Goal: Obtain resource: Download file/media

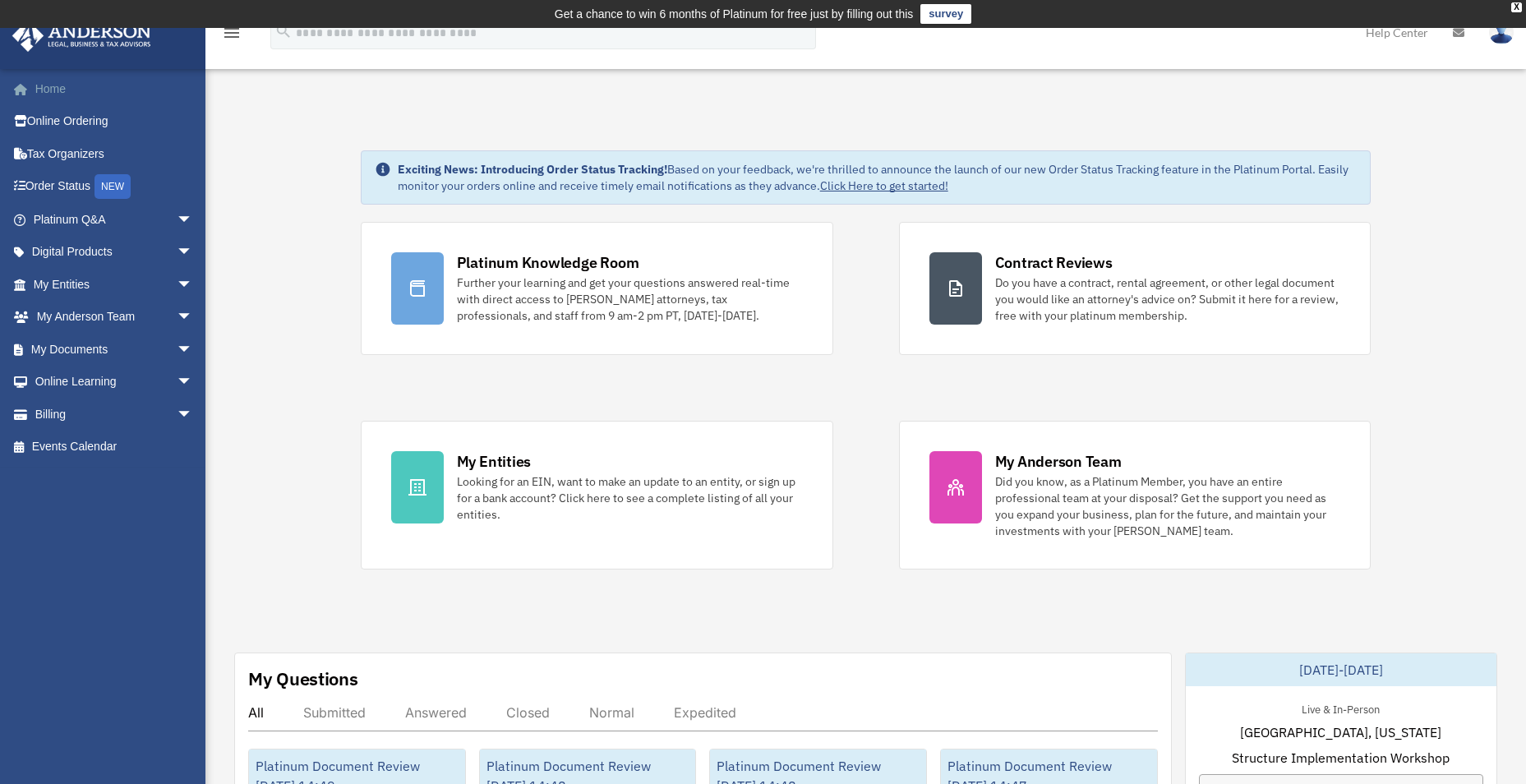
click at [62, 82] on link "Home" at bounding box center [115, 89] width 206 height 33
click at [79, 349] on link "My Documents arrow_drop_down" at bounding box center [115, 350] width 206 height 33
click at [177, 350] on span "arrow_drop_down" at bounding box center [193, 350] width 33 height 34
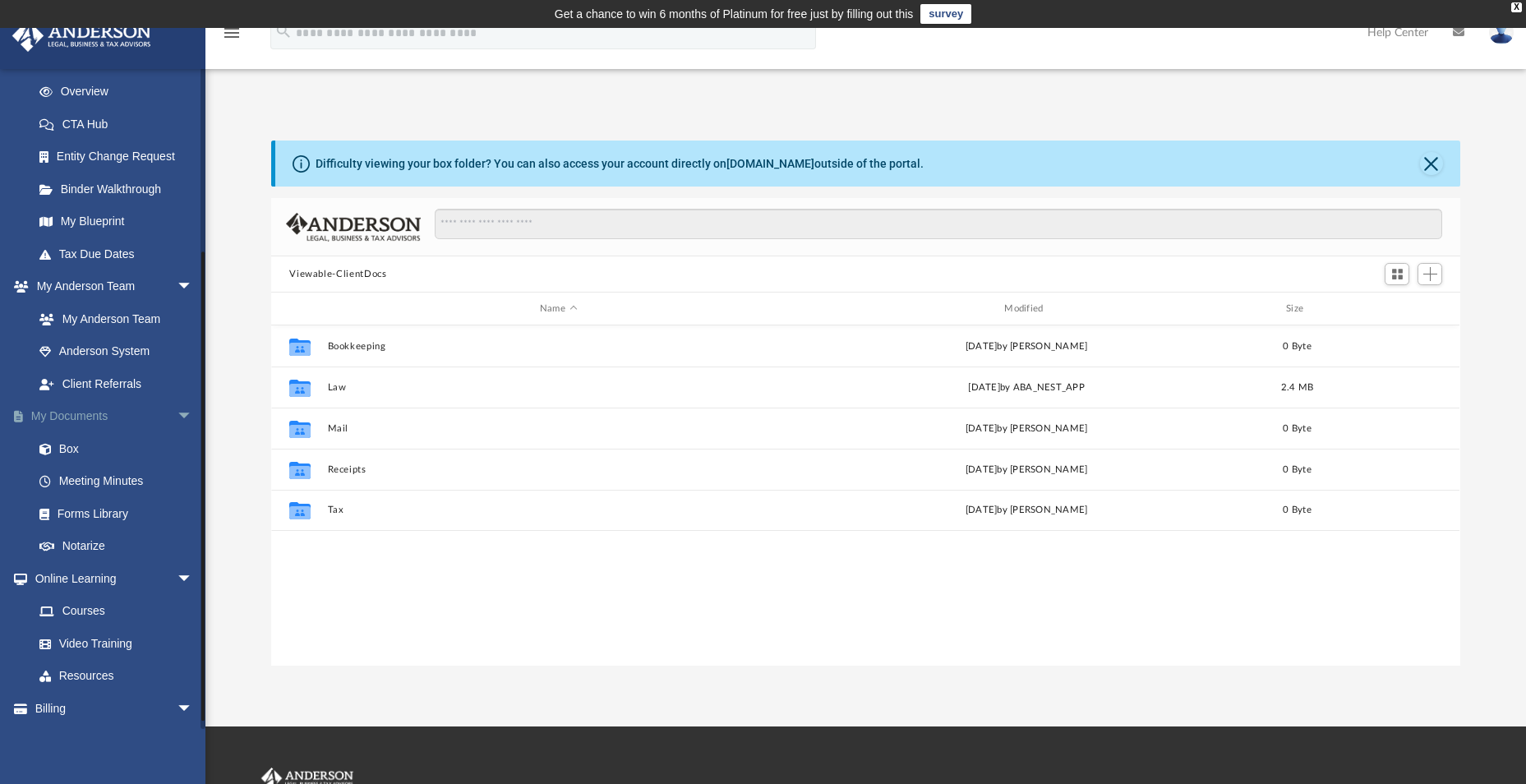
scroll to position [246, 0]
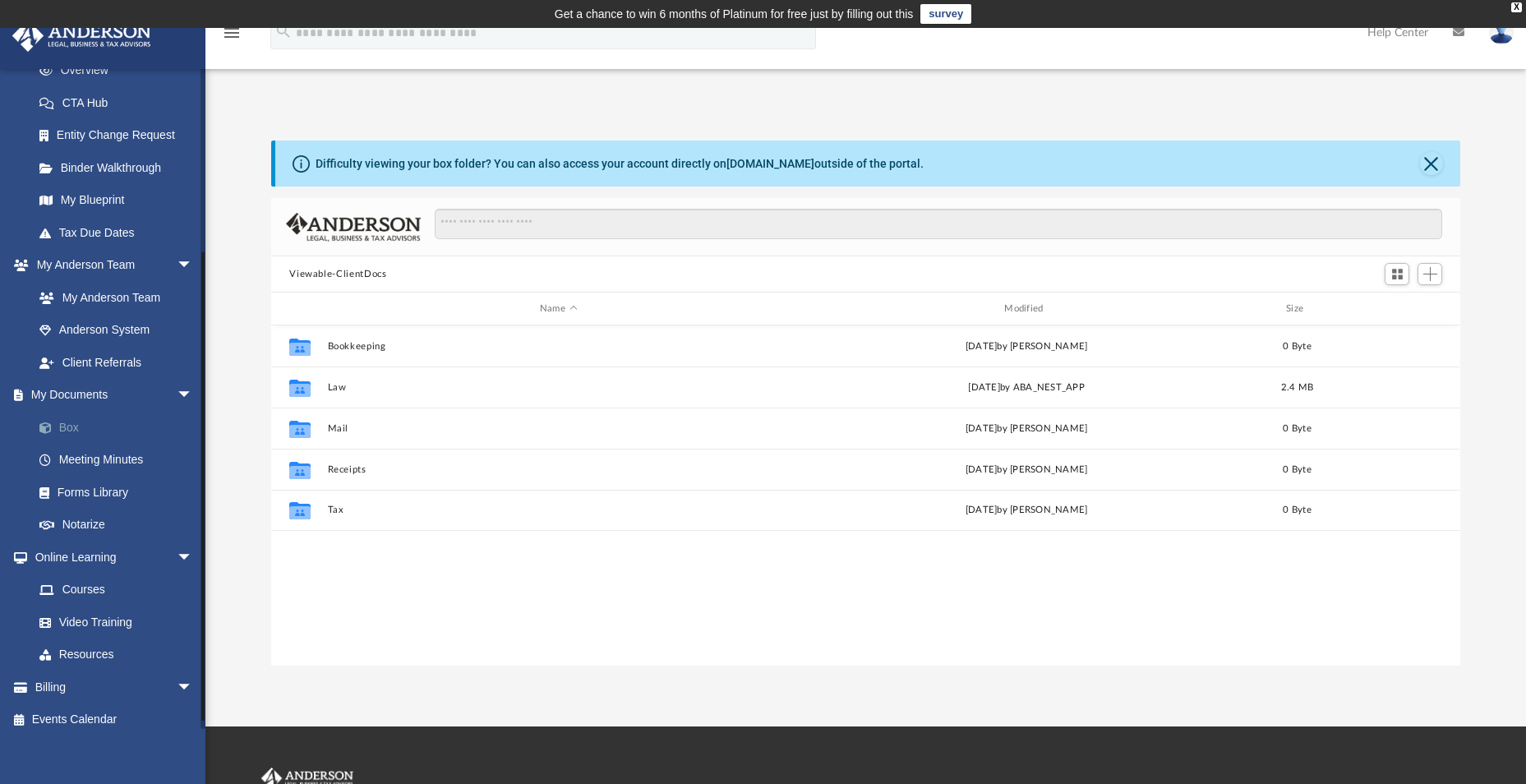
click at [56, 428] on span at bounding box center [54, 428] width 11 height 12
click at [63, 425] on link "Box" at bounding box center [120, 427] width 194 height 33
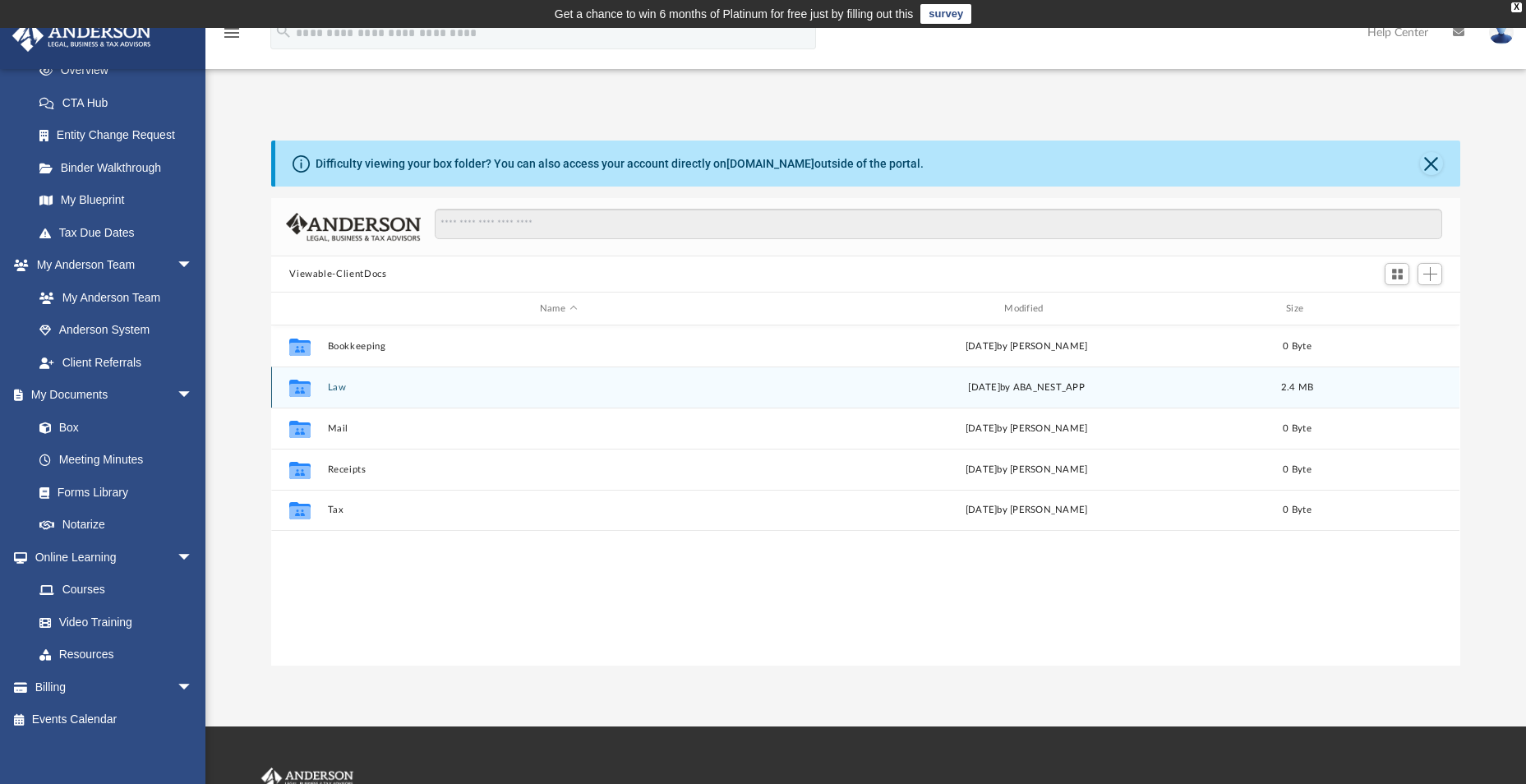
click at [321, 394] on div "Collaborated Folder Law Mon Sep 15 2025 by ABA_NEST_APP 2.4 MB" at bounding box center [865, 386] width 1188 height 41
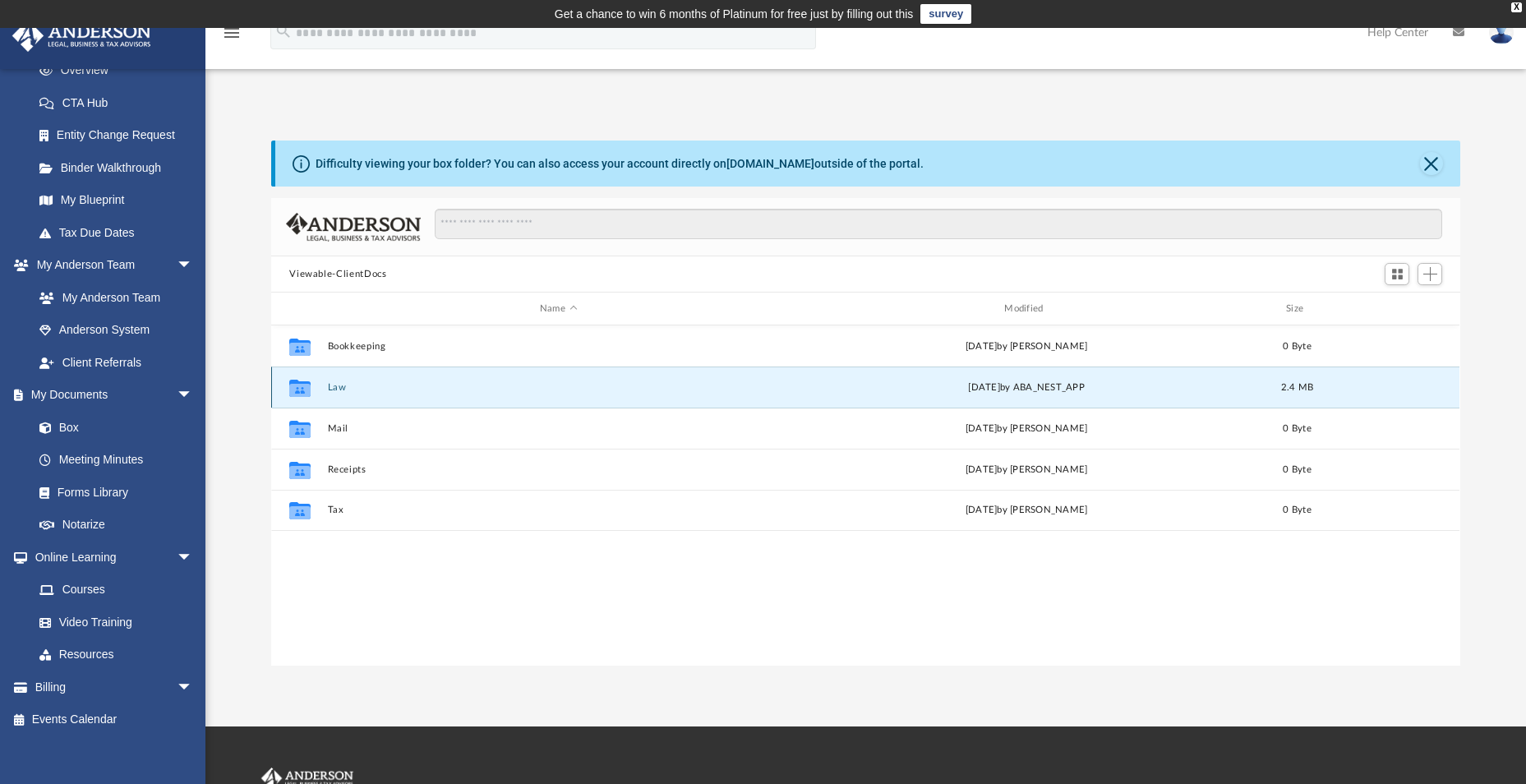
click at [321, 394] on div "Collaborated Folder Law Mon Sep 15 2025 by ABA_NEST_APP 2.4 MB" at bounding box center [865, 386] width 1188 height 41
click at [1218, 392] on div "Mon Sep 15 2025 by ABA_NEST_APP" at bounding box center [1026, 388] width 461 height 15
click at [1096, 390] on div "Mon Sep 15 2025 by ABA_NEST_APP" at bounding box center [1026, 388] width 461 height 15
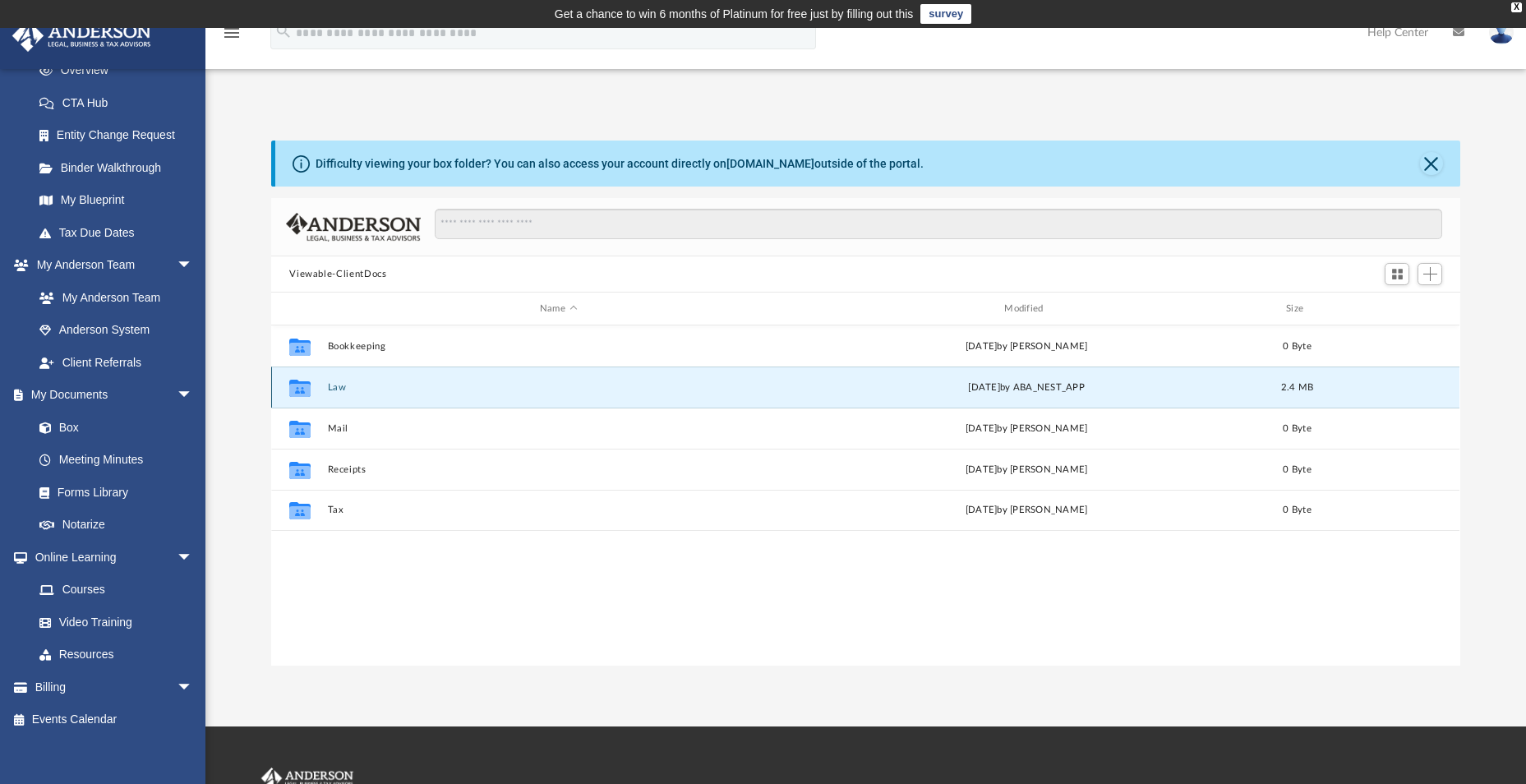
click at [298, 390] on icon "grid" at bounding box center [299, 389] width 21 height 13
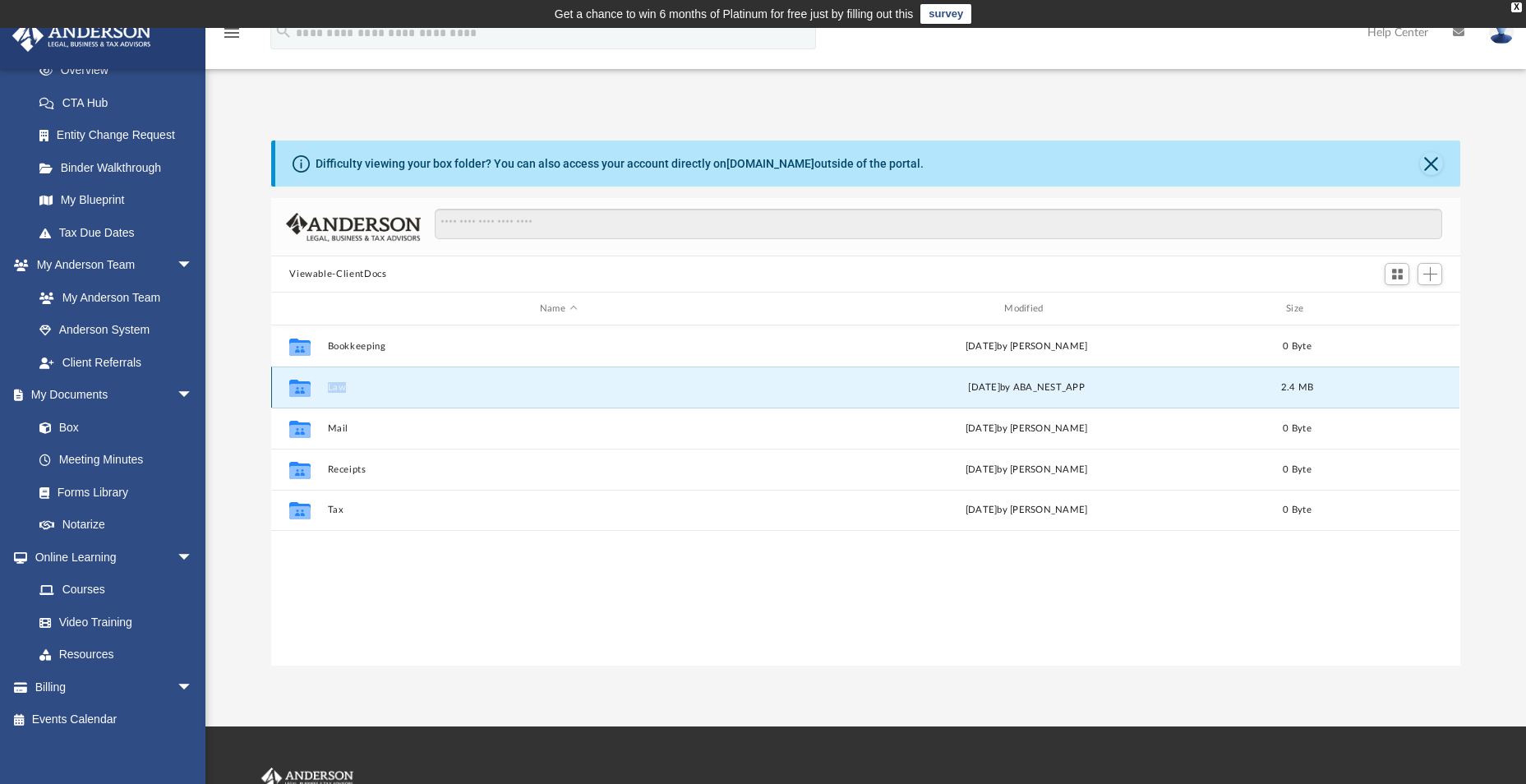
click at [298, 390] on icon "grid" at bounding box center [299, 389] width 21 height 13
click at [1437, 271] on button "Add" at bounding box center [1429, 274] width 25 height 23
click at [1408, 307] on li "Upload" at bounding box center [1406, 307] width 53 height 17
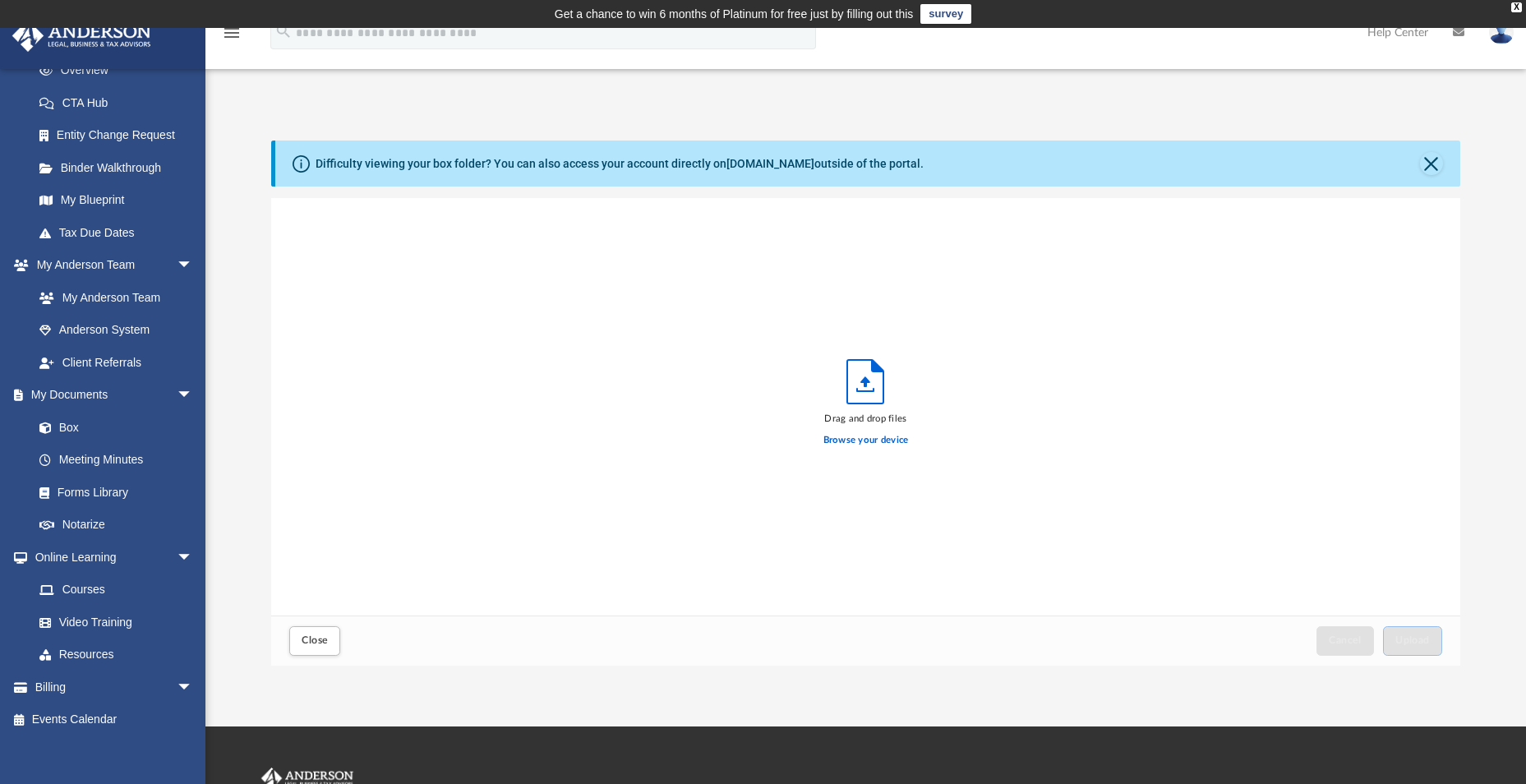
scroll to position [404, 1176]
click at [880, 438] on label "Browse your device" at bounding box center [866, 440] width 86 height 15
click at [0, 0] on input "Browse your device" at bounding box center [0, 0] width 0 height 0
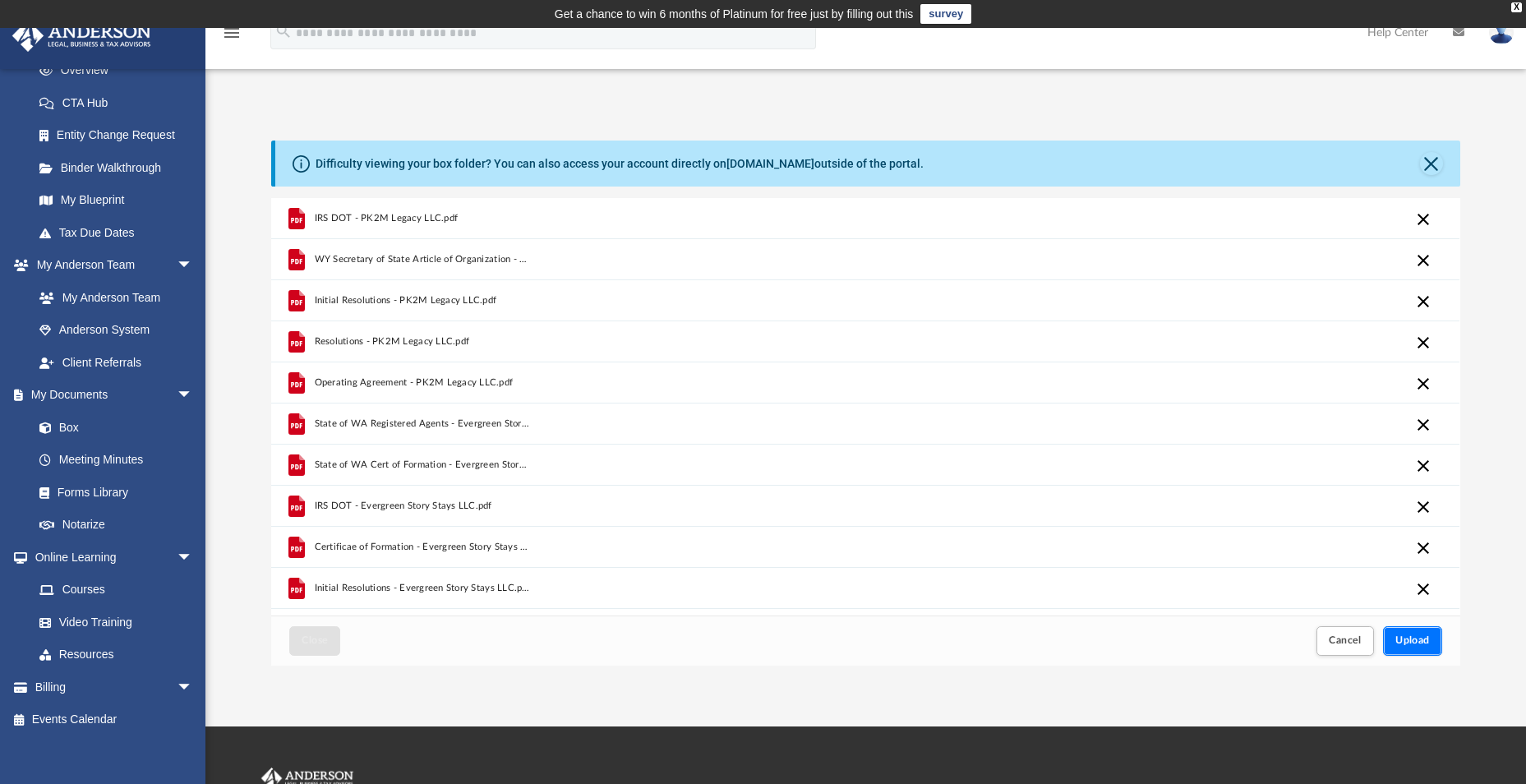
click at [1408, 630] on button "Upload" at bounding box center [1412, 641] width 59 height 29
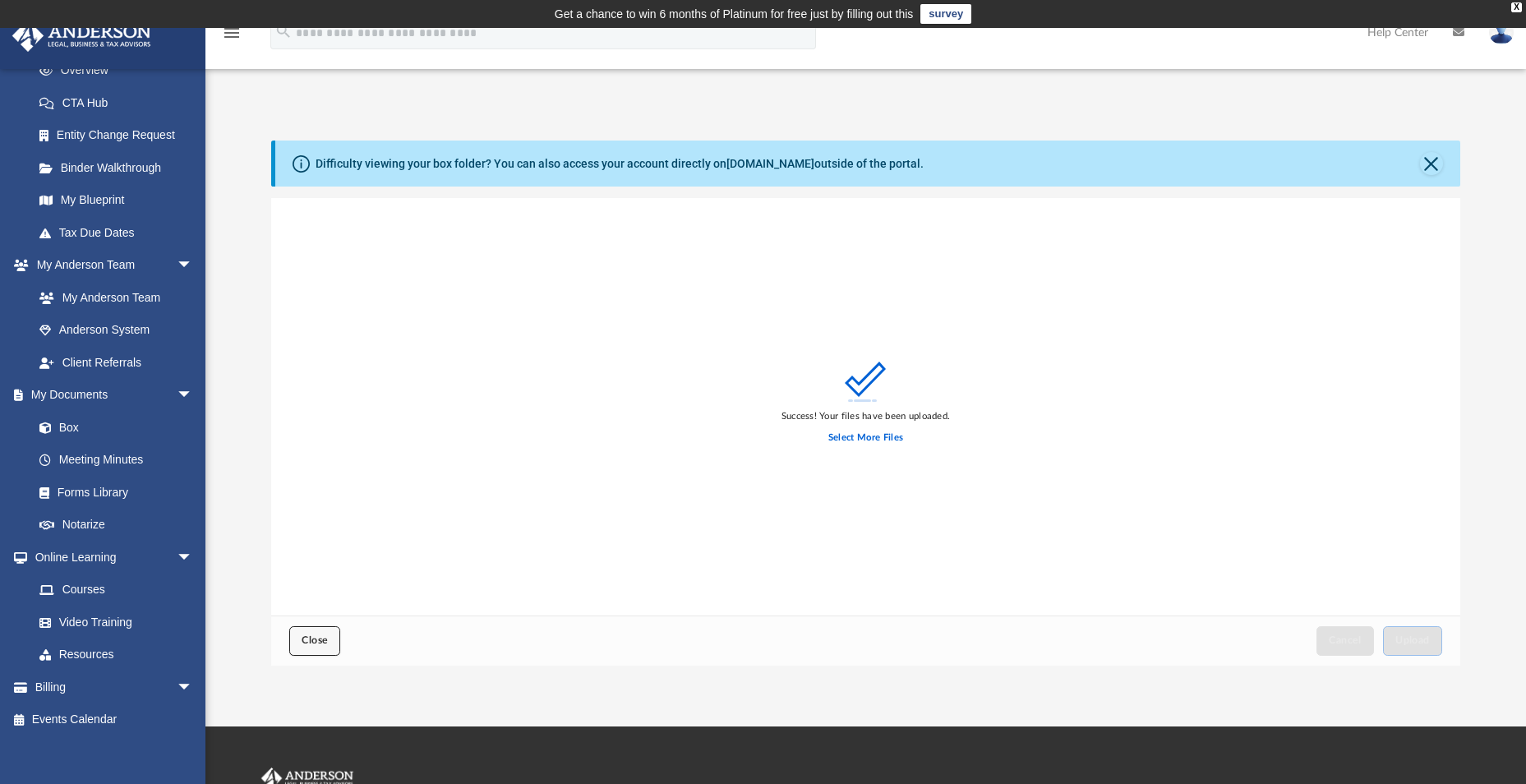
click at [325, 641] on span "Close" at bounding box center [314, 640] width 26 height 10
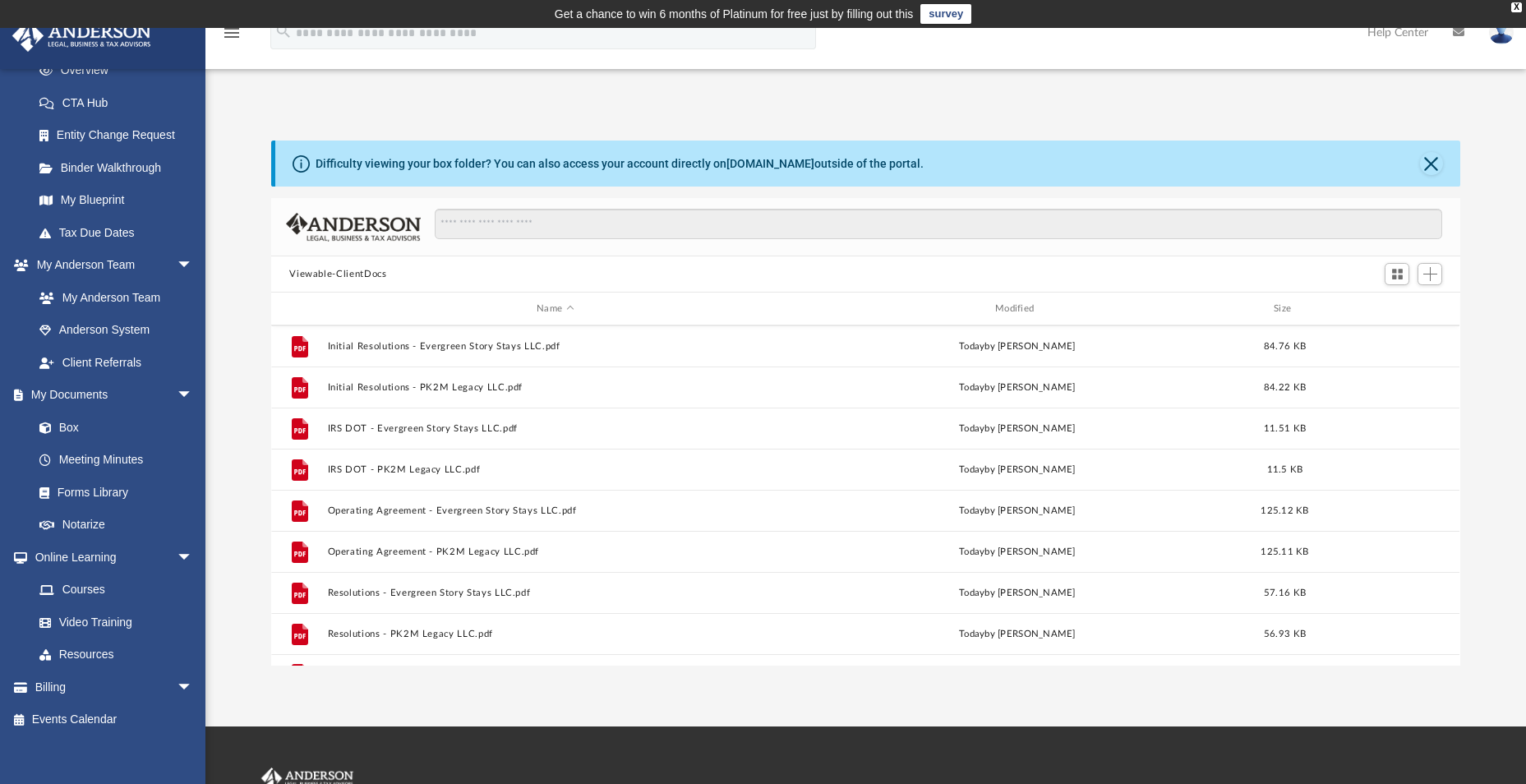
scroll to position [0, 0]
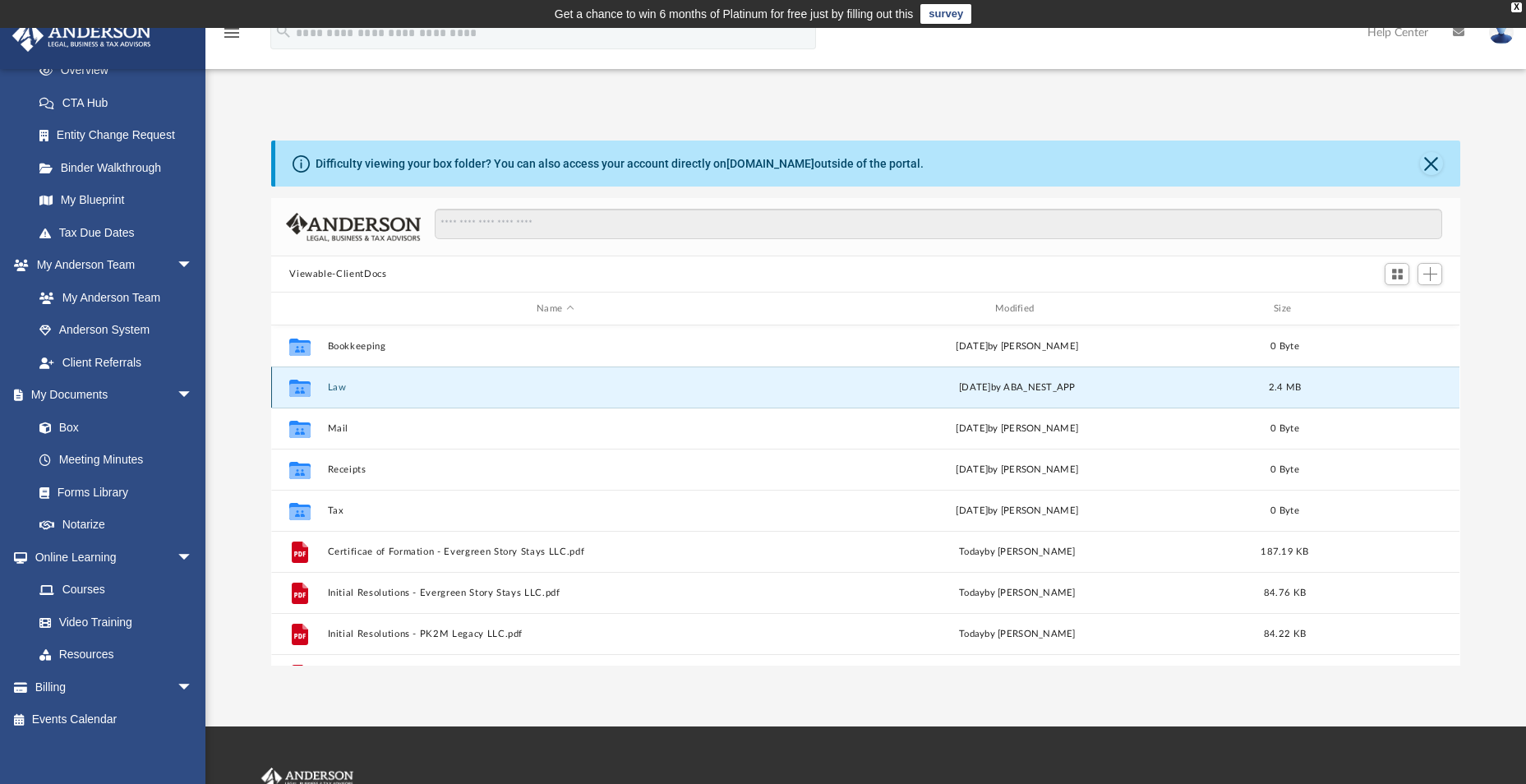
click at [296, 385] on icon "grid" at bounding box center [299, 389] width 21 height 13
click at [293, 384] on icon "grid" at bounding box center [299, 389] width 21 height 13
click at [328, 384] on button "Law" at bounding box center [555, 388] width 455 height 11
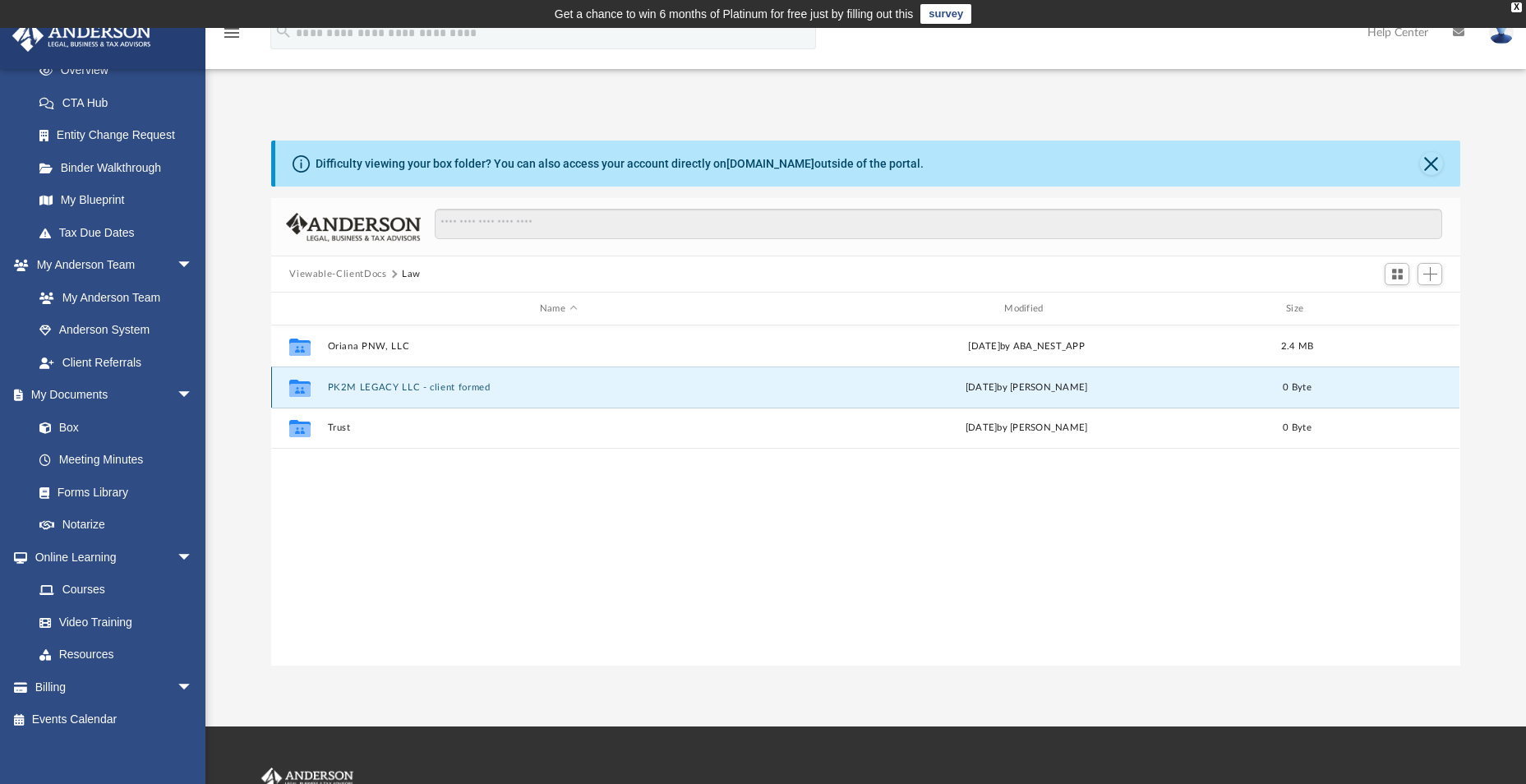
click at [474, 391] on button "PK2M LEGACY LLC - client formed" at bounding box center [558, 388] width 461 height 11
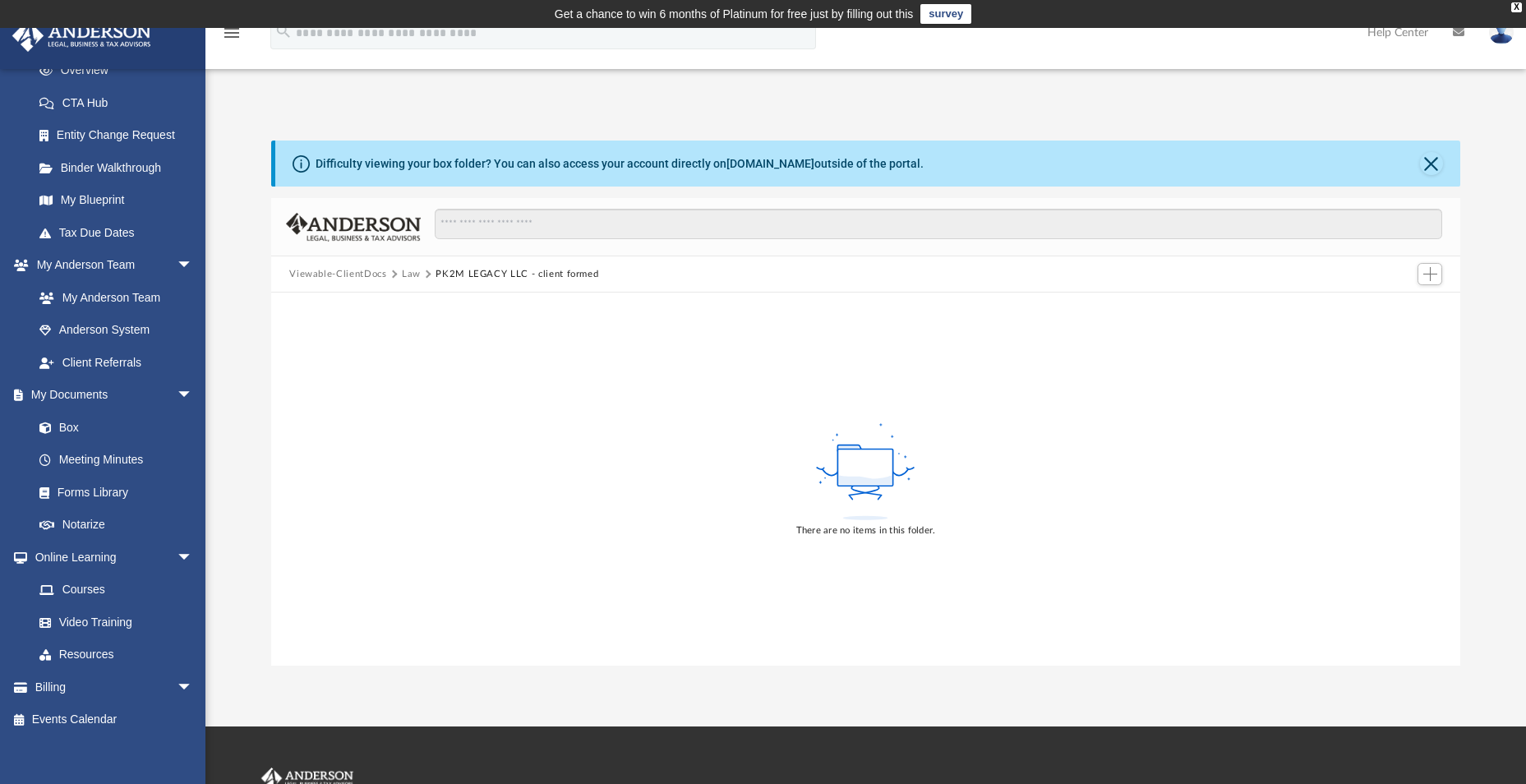
click at [305, 276] on button "Viewable-ClientDocs" at bounding box center [338, 275] width 97 height 15
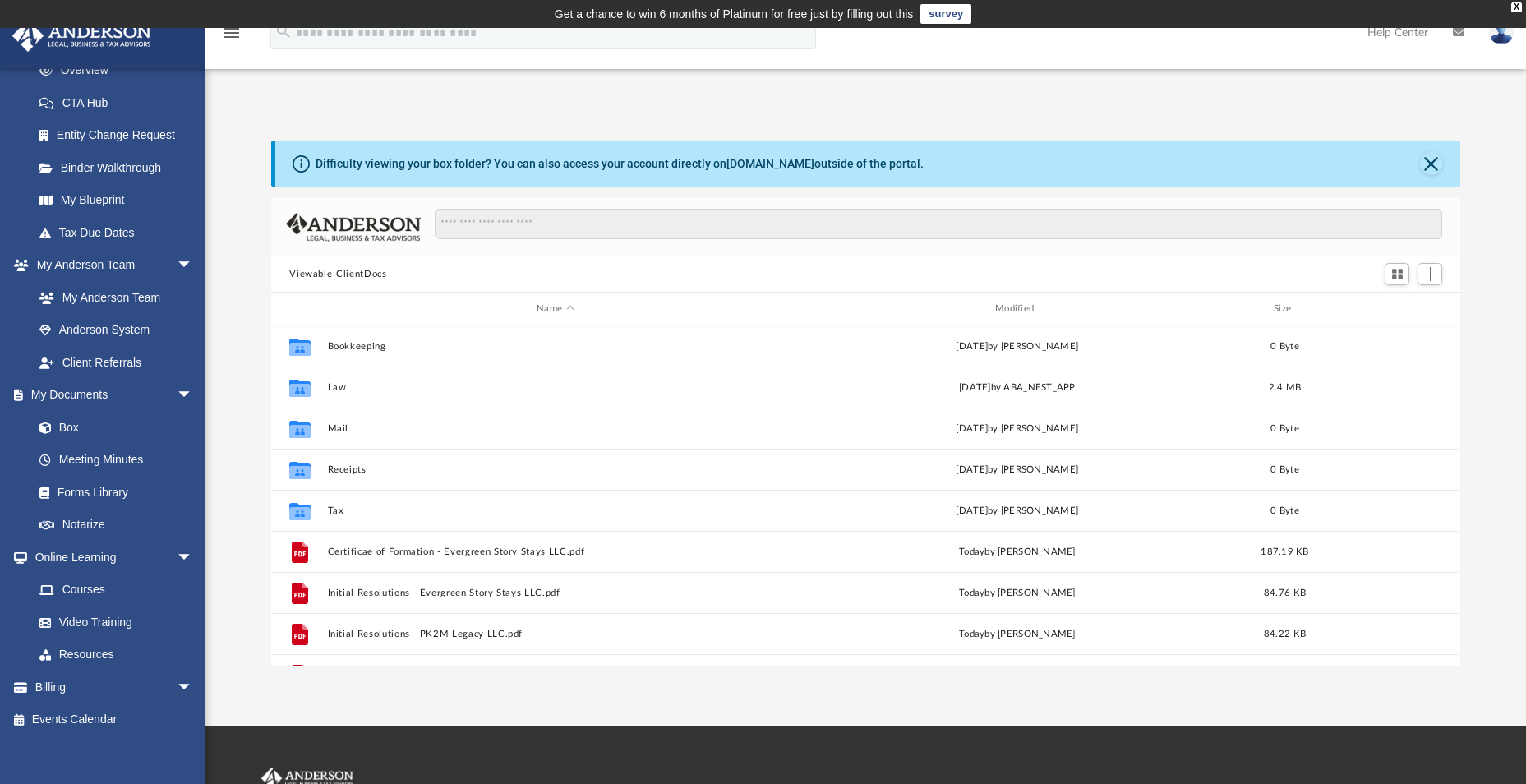
scroll to position [361, 1176]
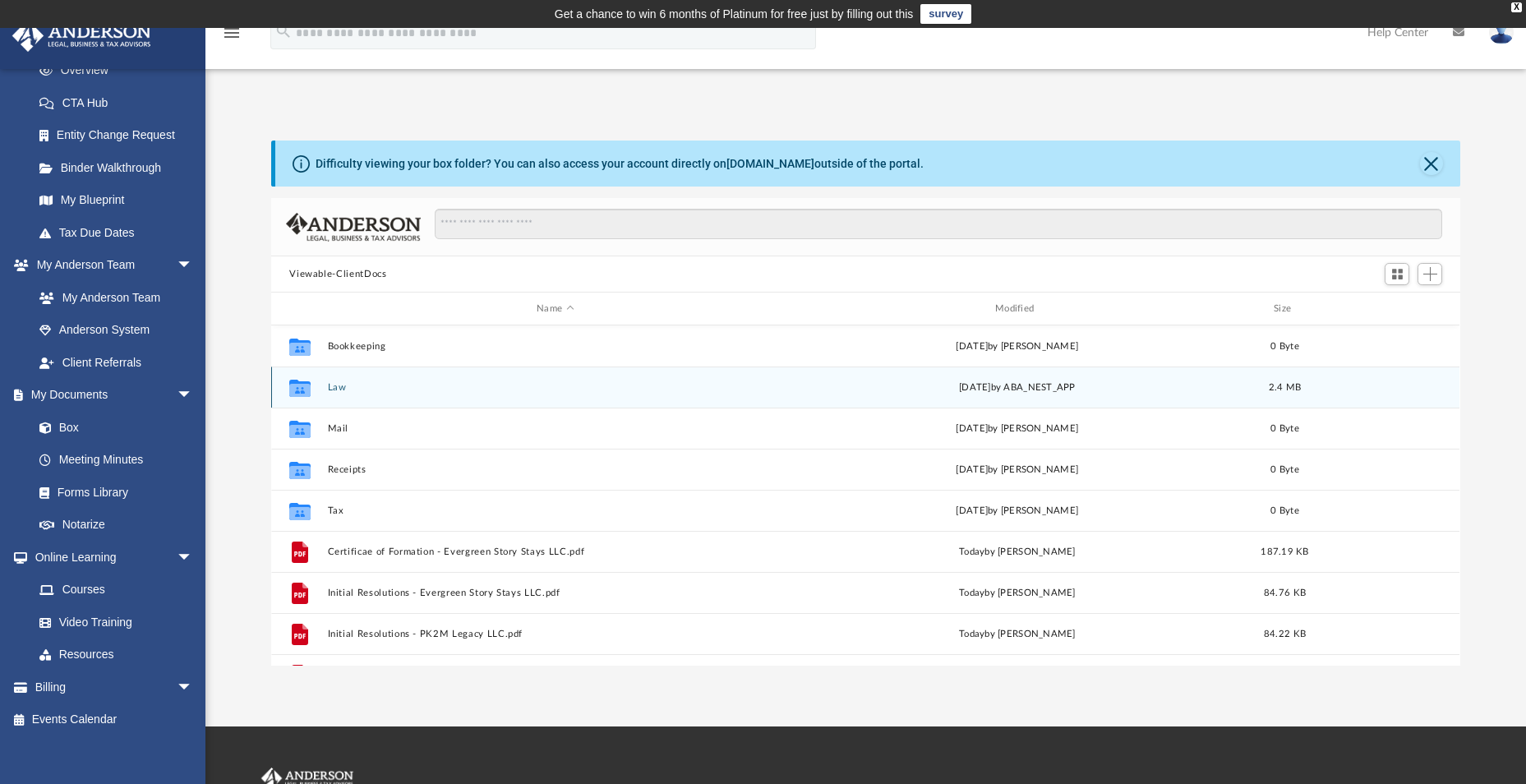
click at [299, 387] on icon "grid" at bounding box center [299, 389] width 21 height 13
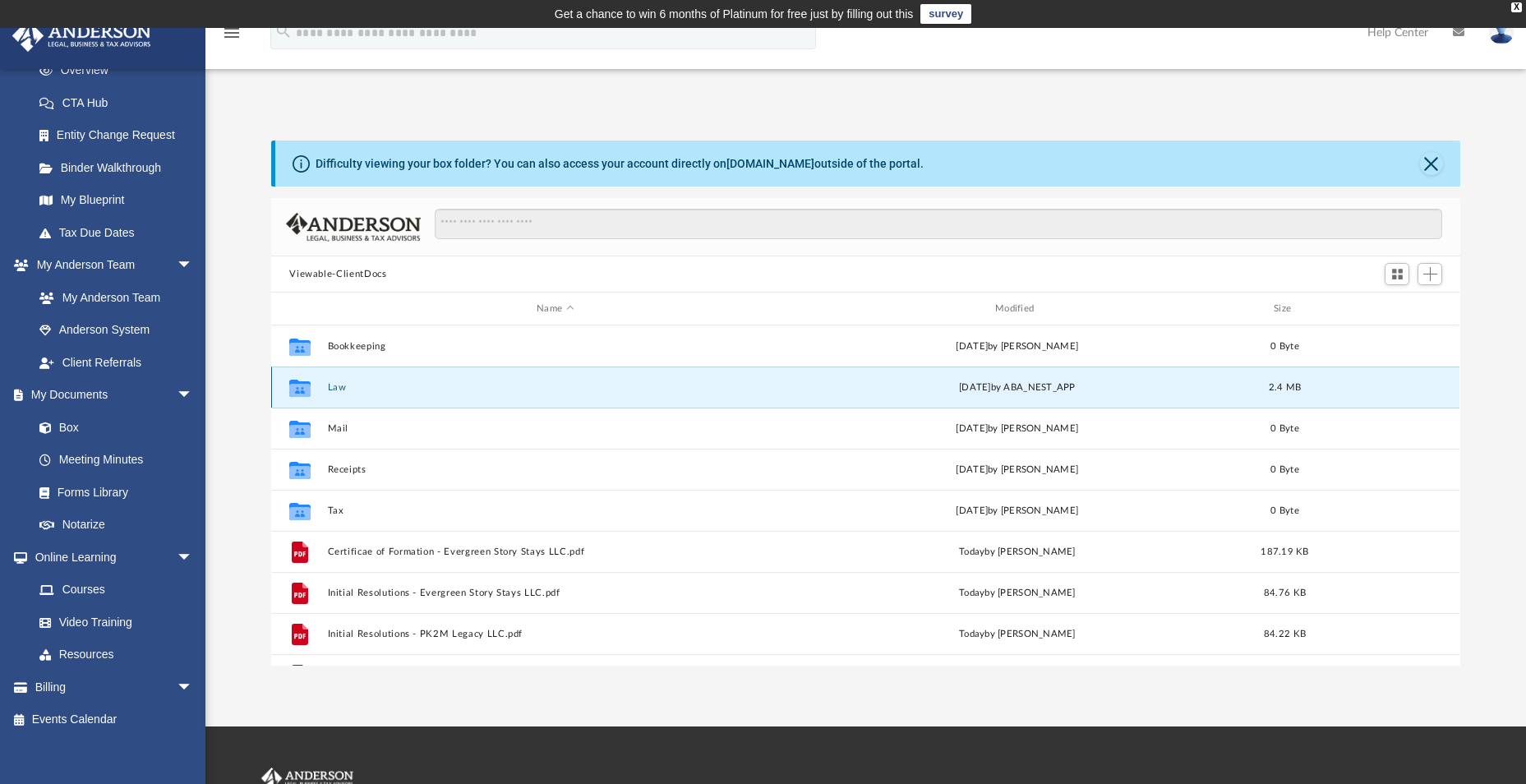
click at [299, 387] on icon "grid" at bounding box center [299, 389] width 21 height 13
drag, startPoint x: 299, startPoint y: 387, endPoint x: 412, endPoint y: 387, distance: 113.0
click at [412, 387] on button "Law" at bounding box center [555, 388] width 455 height 11
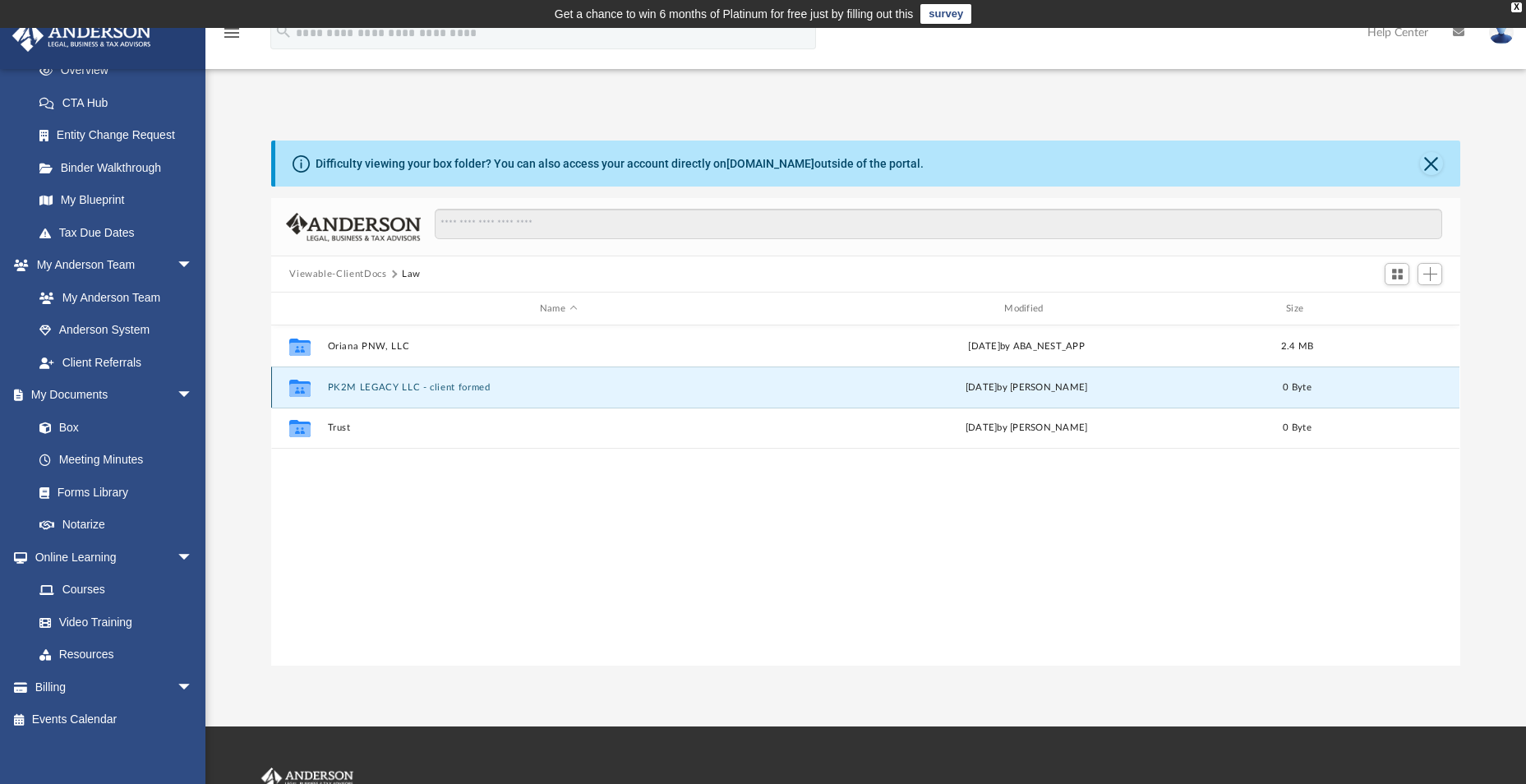
drag, startPoint x: 412, startPoint y: 387, endPoint x: 336, endPoint y: 387, distance: 76.0
click at [336, 387] on button "PK2M LEGACY LLC - client formed" at bounding box center [558, 388] width 461 height 11
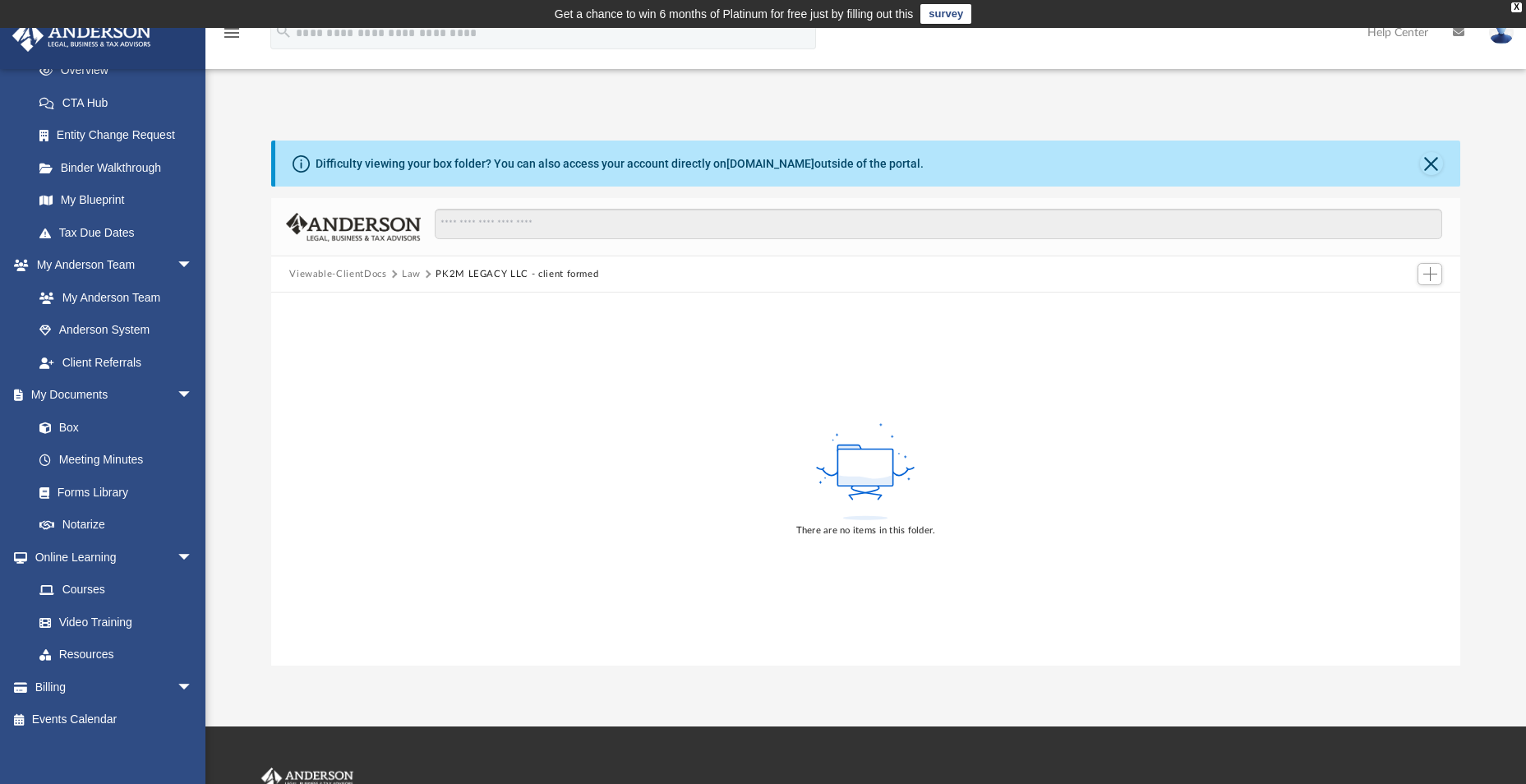
click at [331, 272] on button "Viewable-ClientDocs" at bounding box center [338, 275] width 97 height 15
click at [420, 273] on span "Law" at bounding box center [418, 275] width 34 height 15
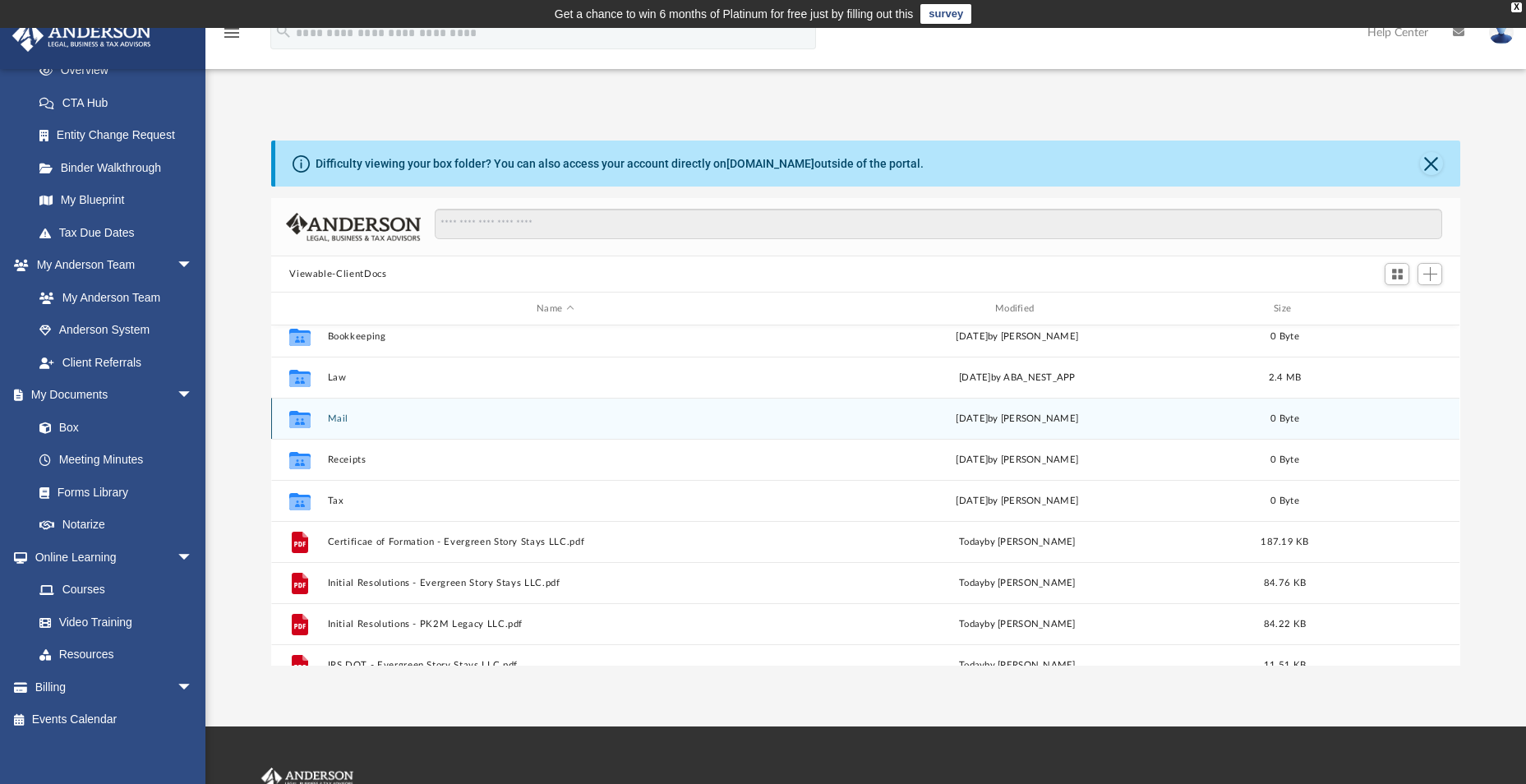
scroll to position [0, 0]
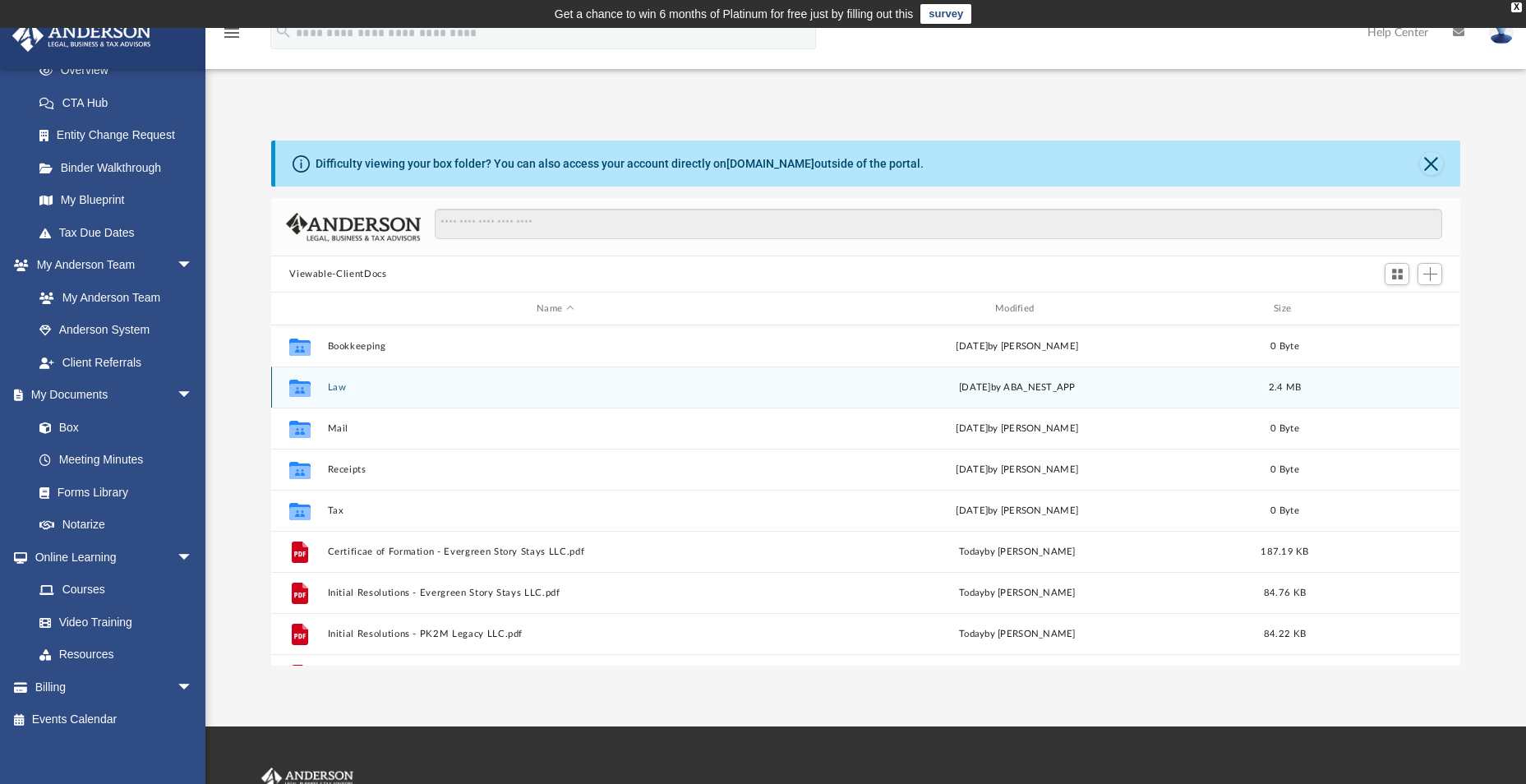
click at [333, 383] on button "Law" at bounding box center [555, 388] width 455 height 11
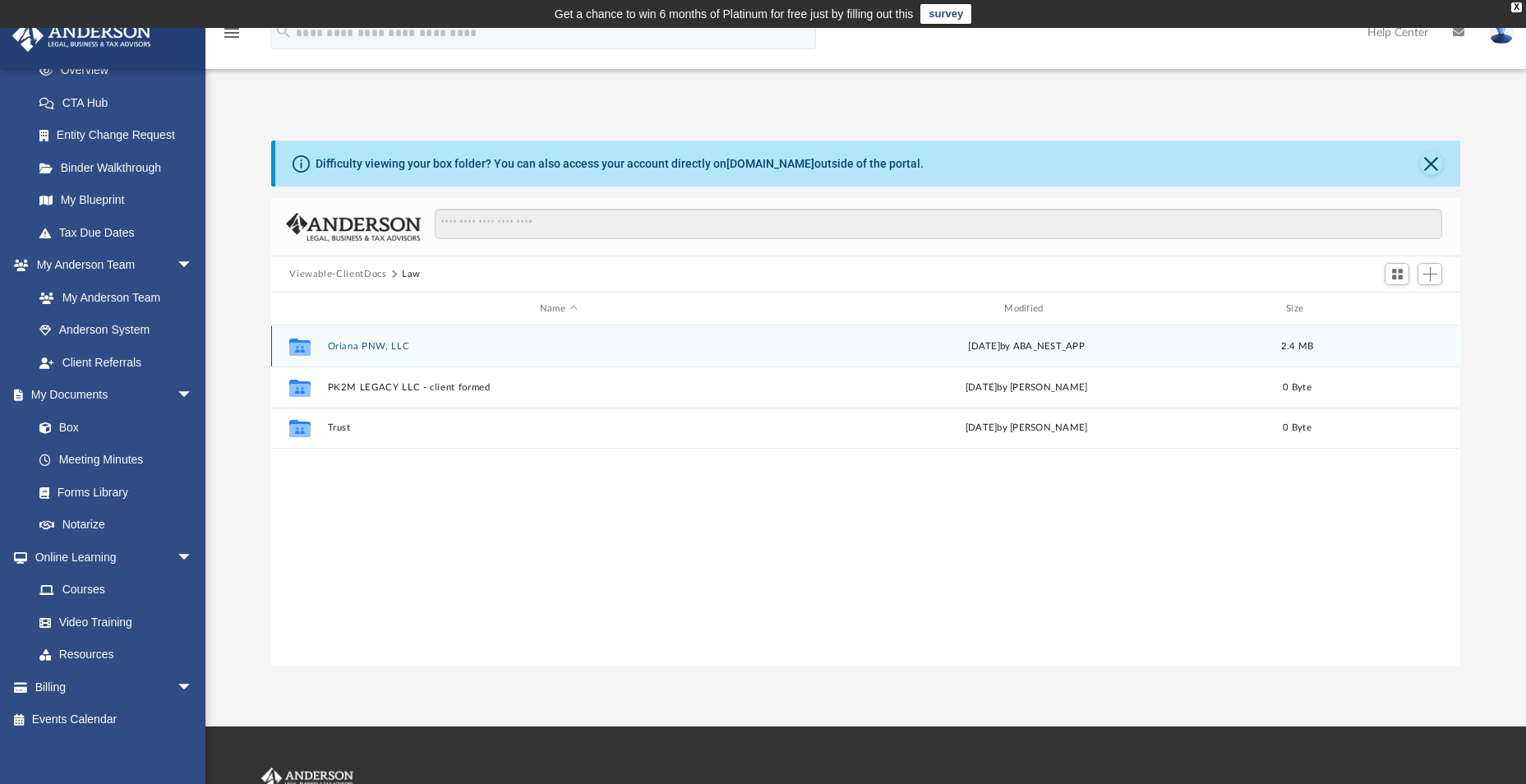
click at [373, 344] on button "Oriana PNW, LLC" at bounding box center [558, 347] width 461 height 11
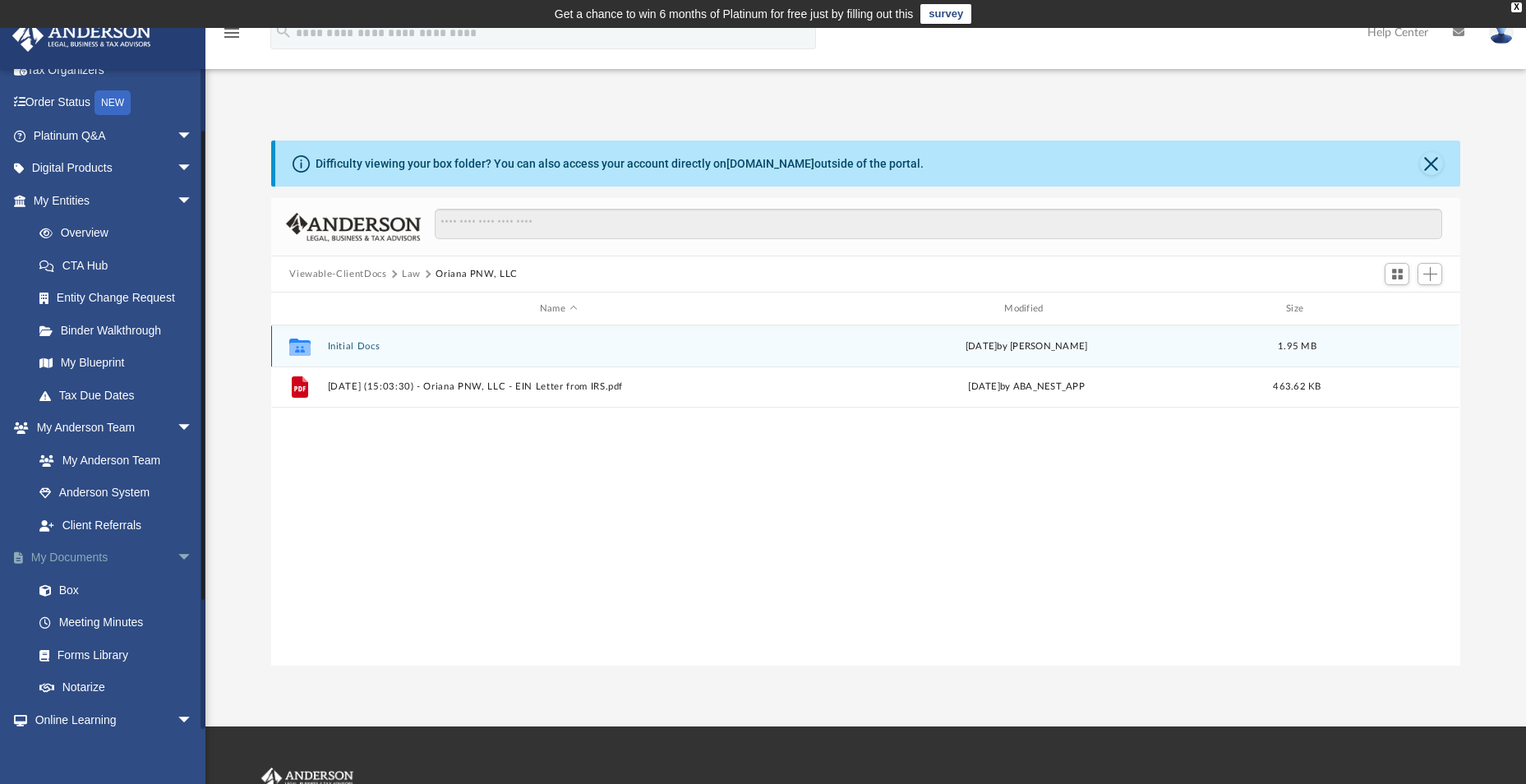
scroll to position [82, 0]
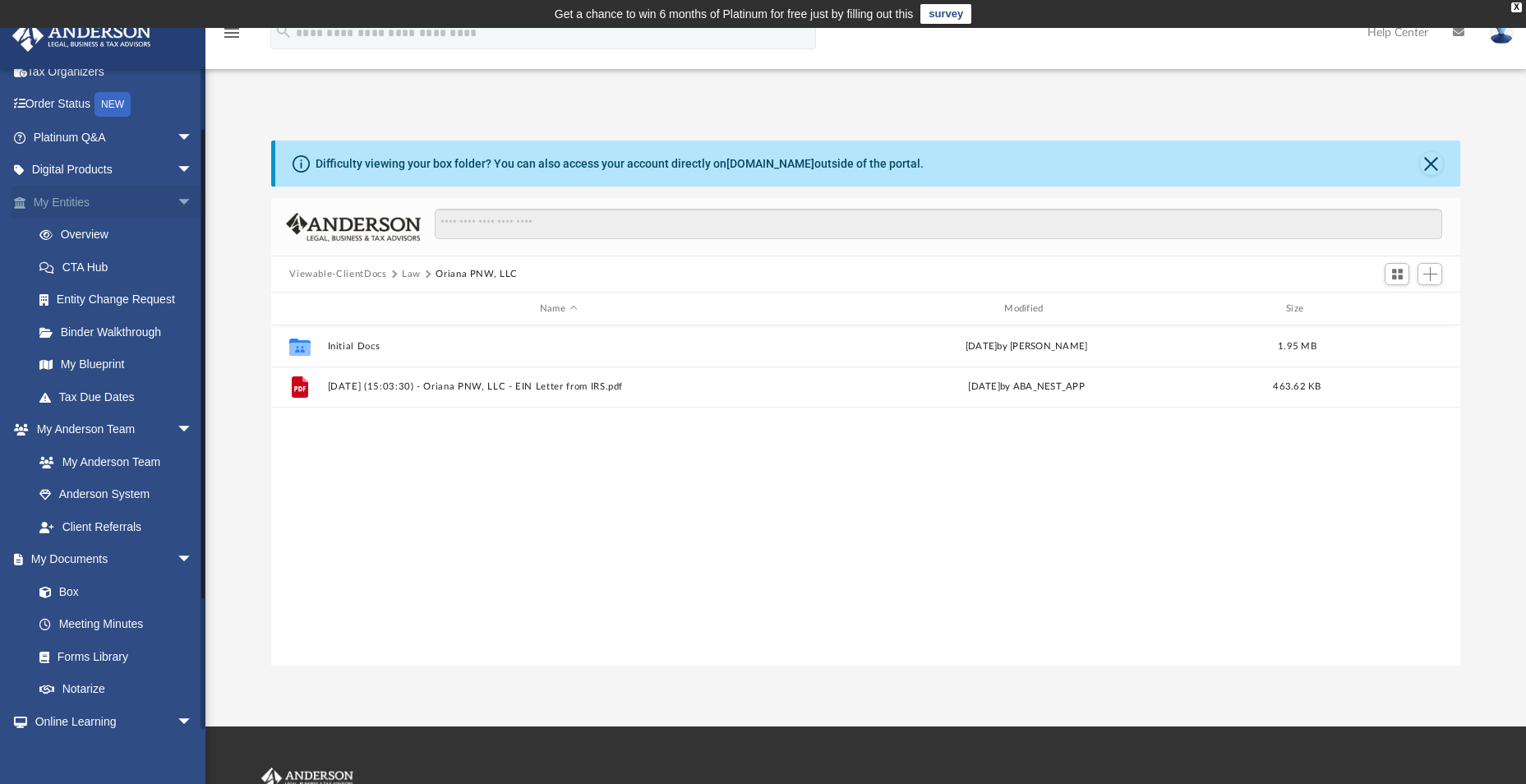
click at [177, 203] on span "arrow_drop_down" at bounding box center [193, 202] width 33 height 34
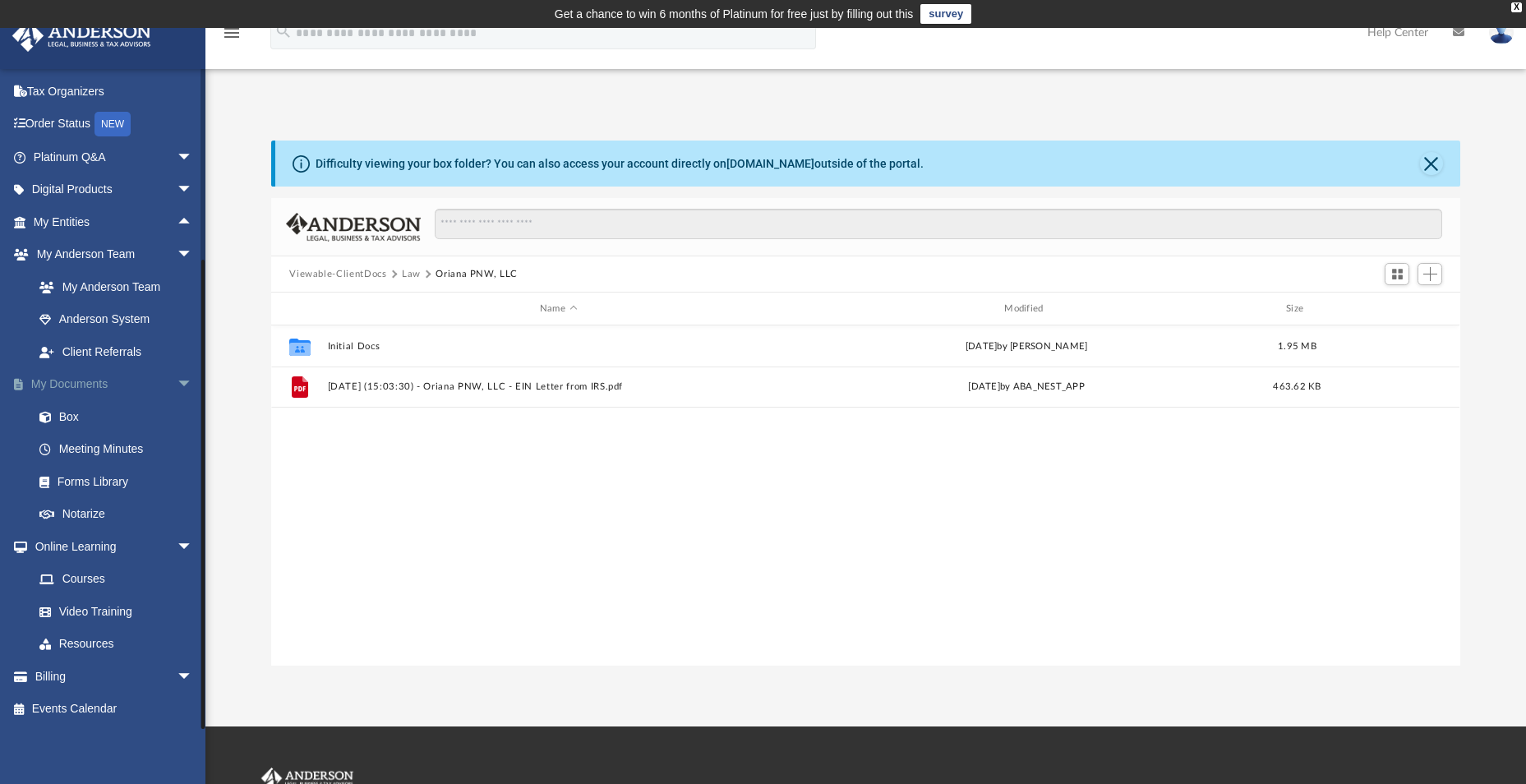
click at [177, 384] on span "arrow_drop_down" at bounding box center [193, 384] width 33 height 34
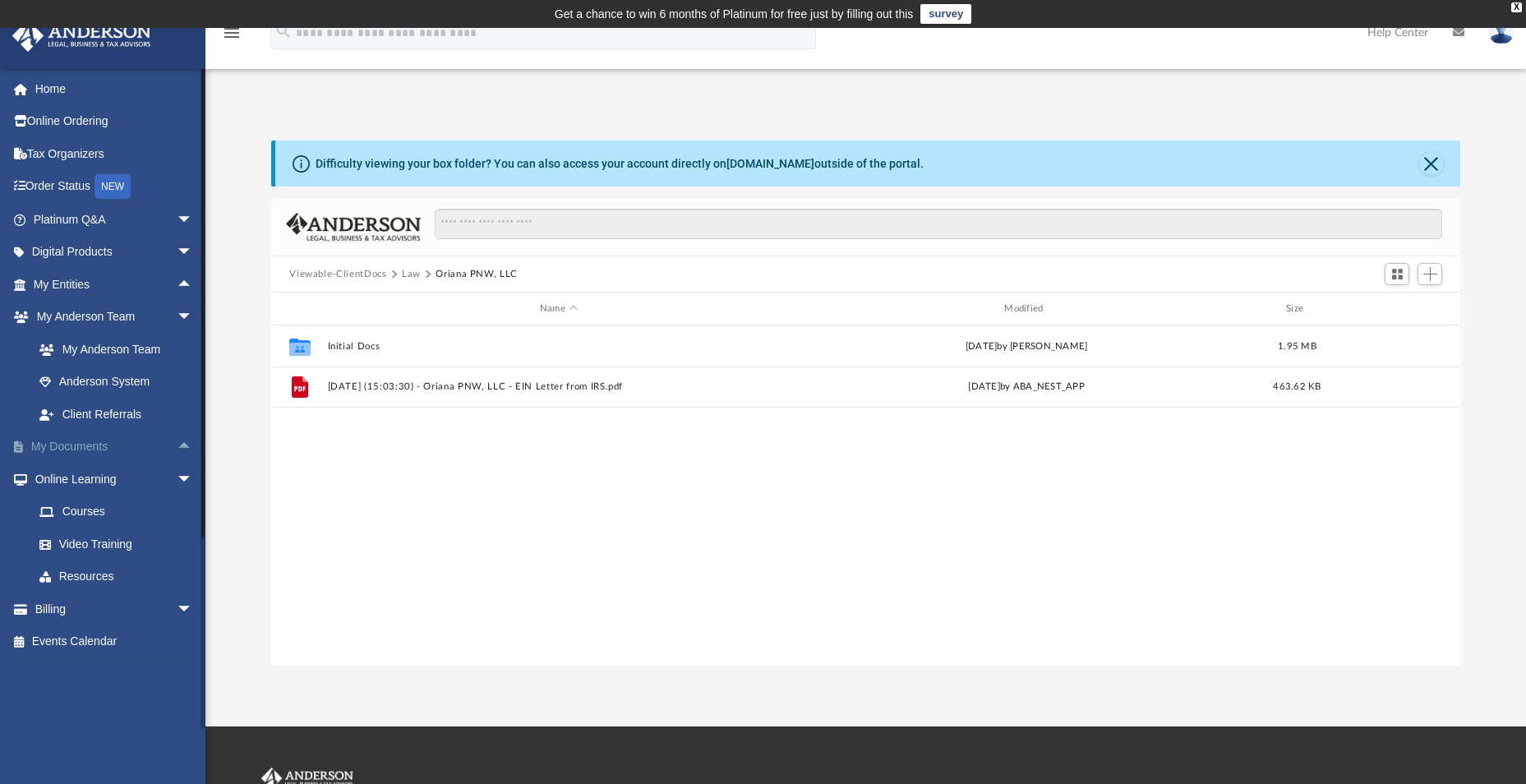
scroll to position [0, 0]
click at [177, 316] on span "arrow_drop_down" at bounding box center [193, 317] width 33 height 34
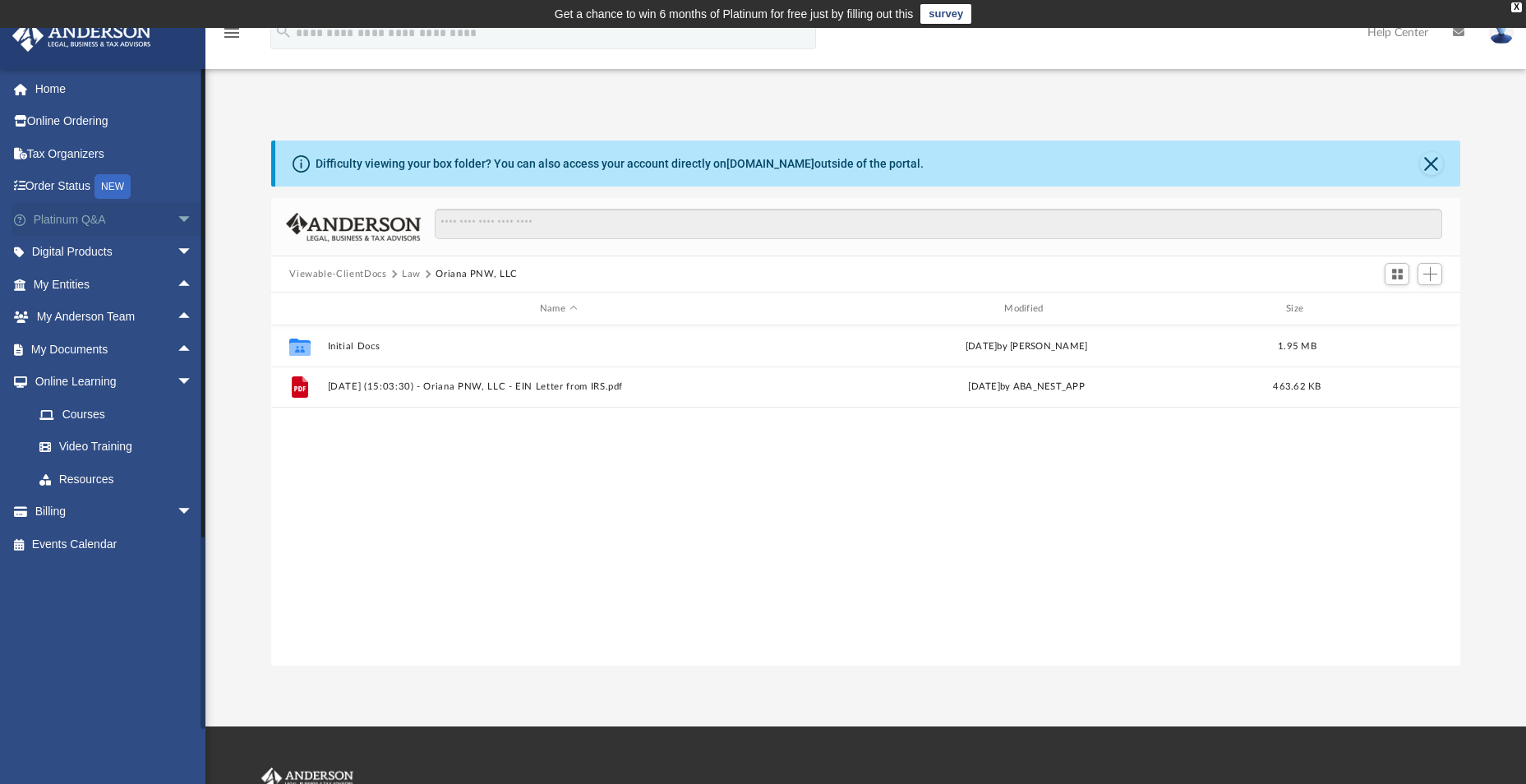
click at [177, 218] on span "arrow_drop_down" at bounding box center [193, 219] width 33 height 34
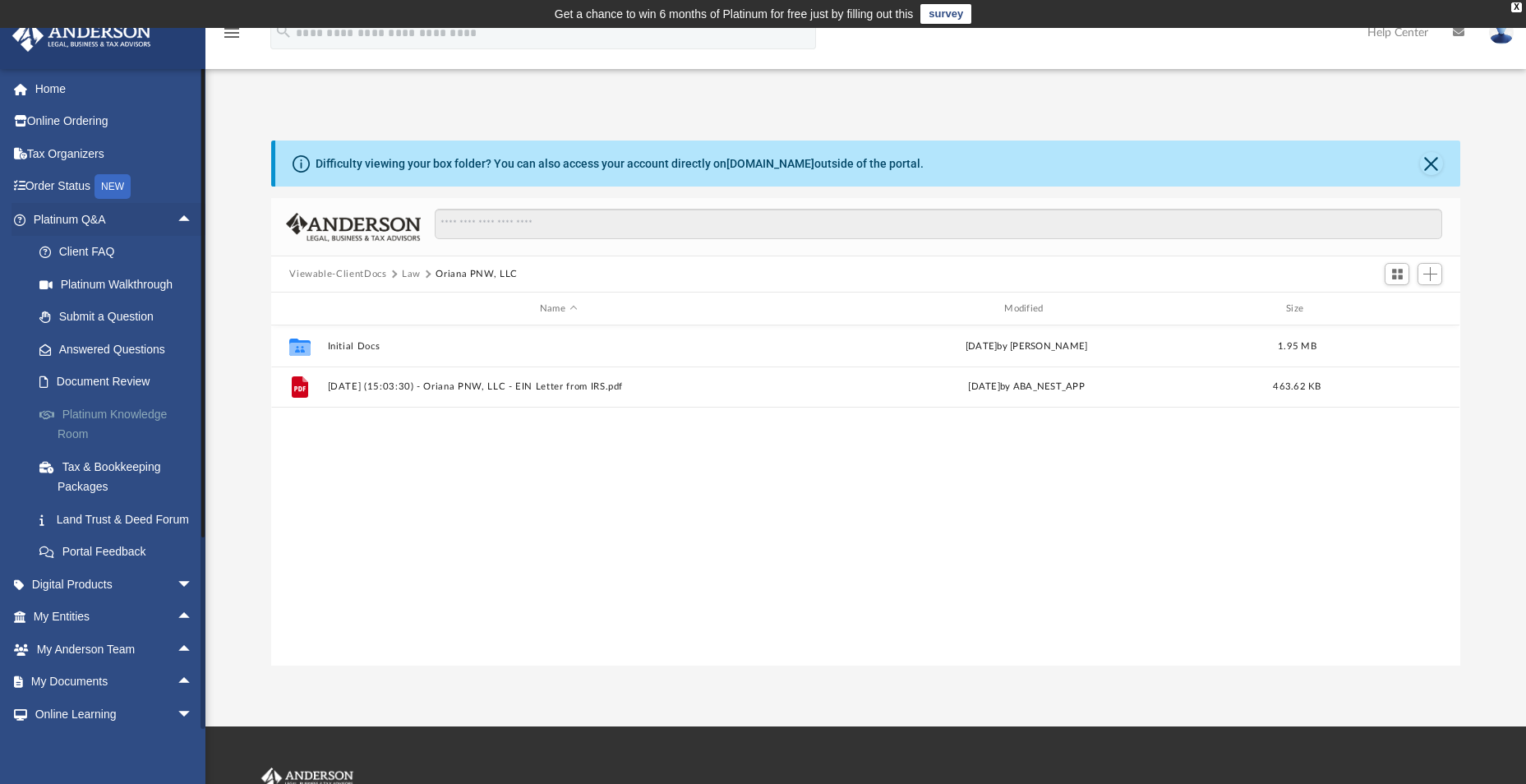
click at [148, 420] on link "Platinum Knowledge Room" at bounding box center [120, 424] width 194 height 53
click at [150, 415] on link "Platinum Knowledge Room" at bounding box center [120, 424] width 194 height 53
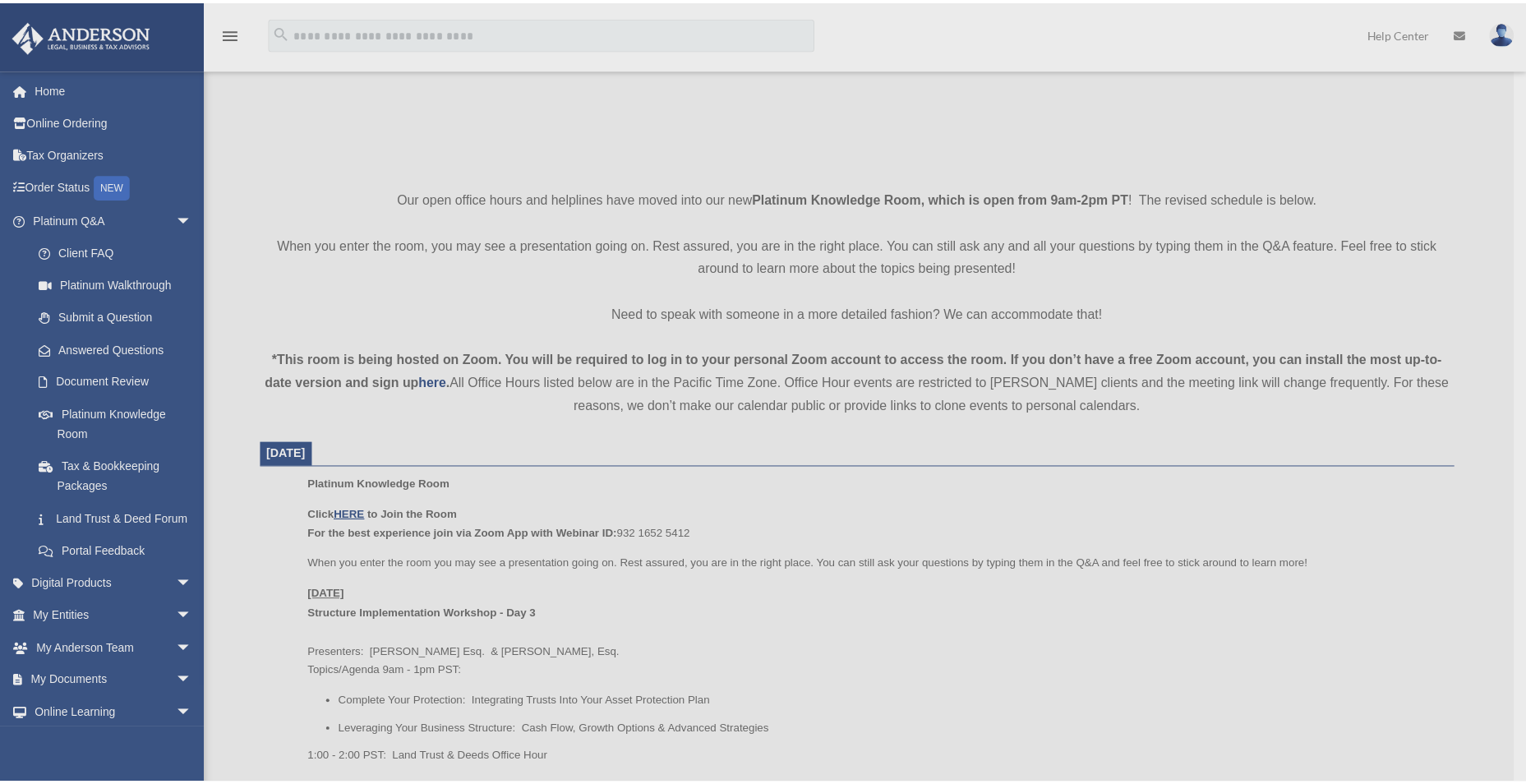
scroll to position [329, 0]
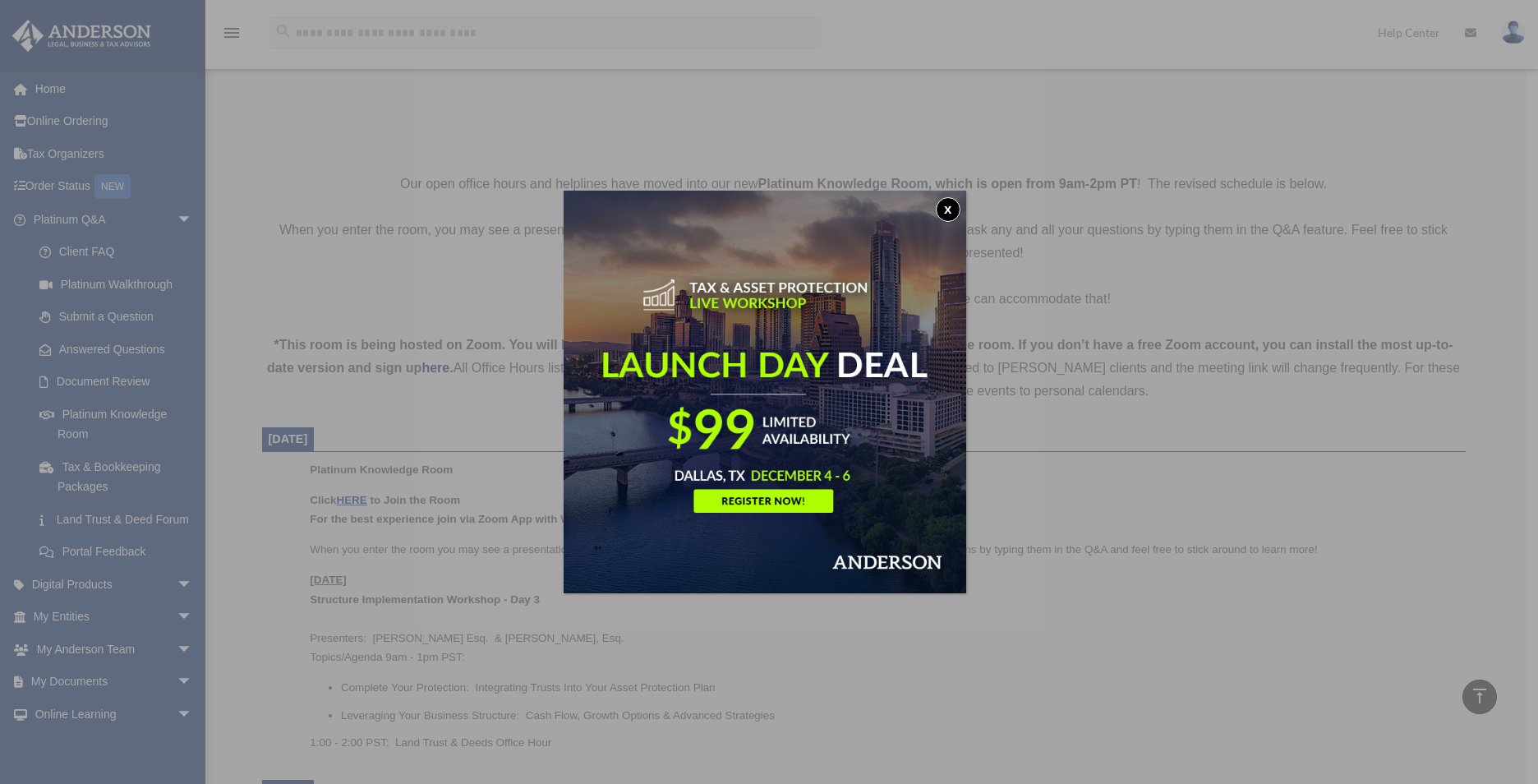
click at [947, 211] on button "x" at bounding box center [947, 209] width 25 height 25
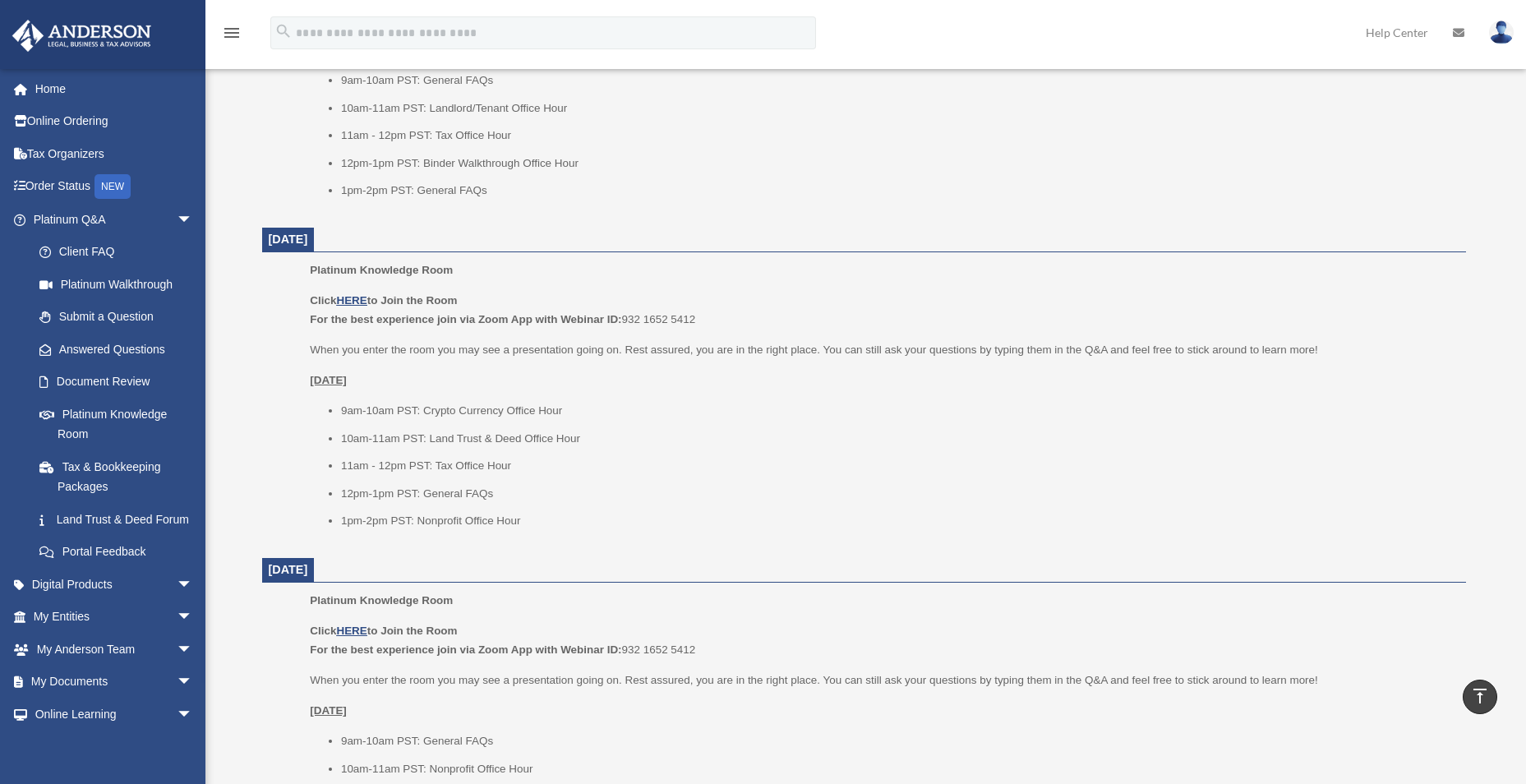
scroll to position [1314, 0]
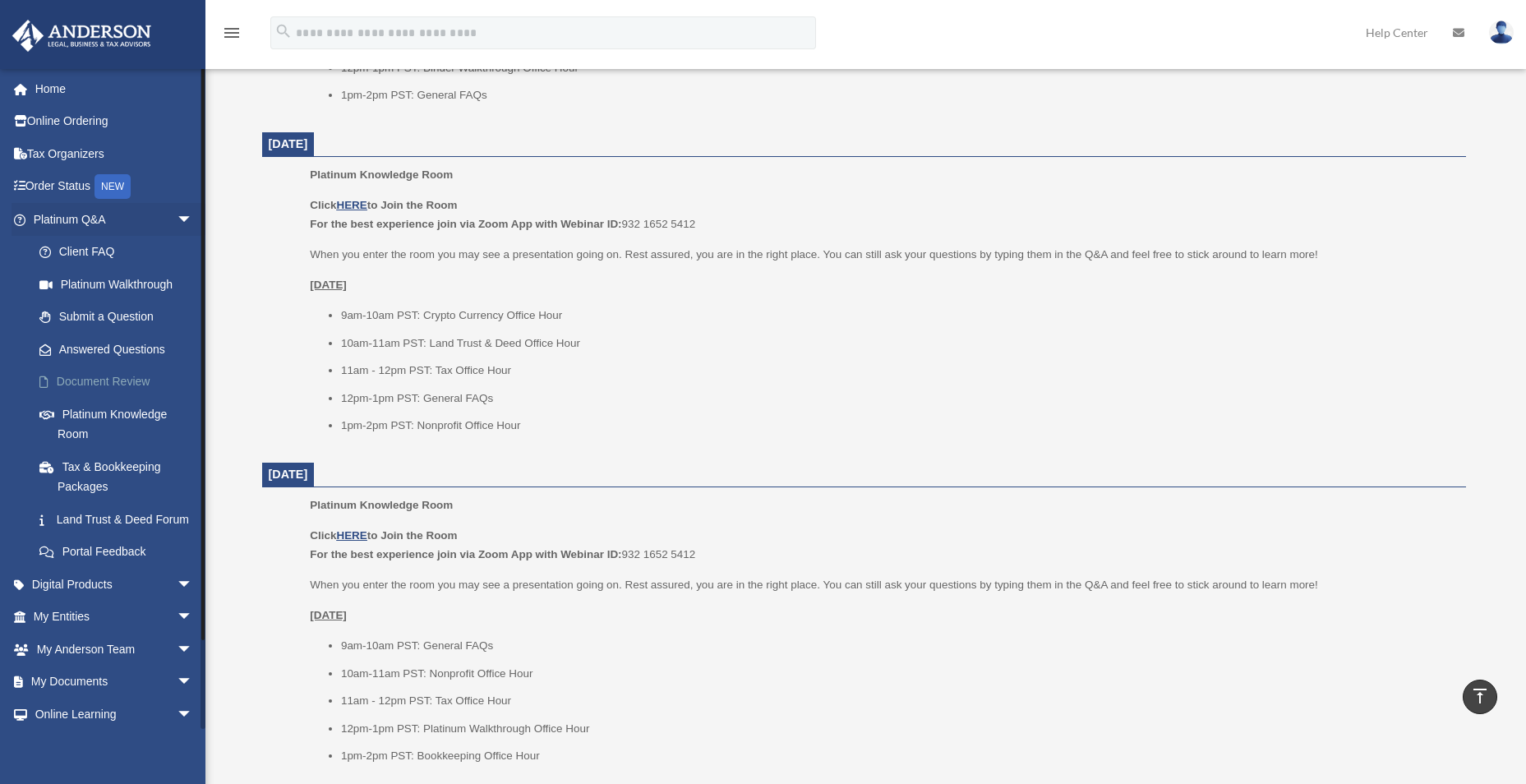
click at [99, 378] on link "Document Review" at bounding box center [120, 382] width 194 height 33
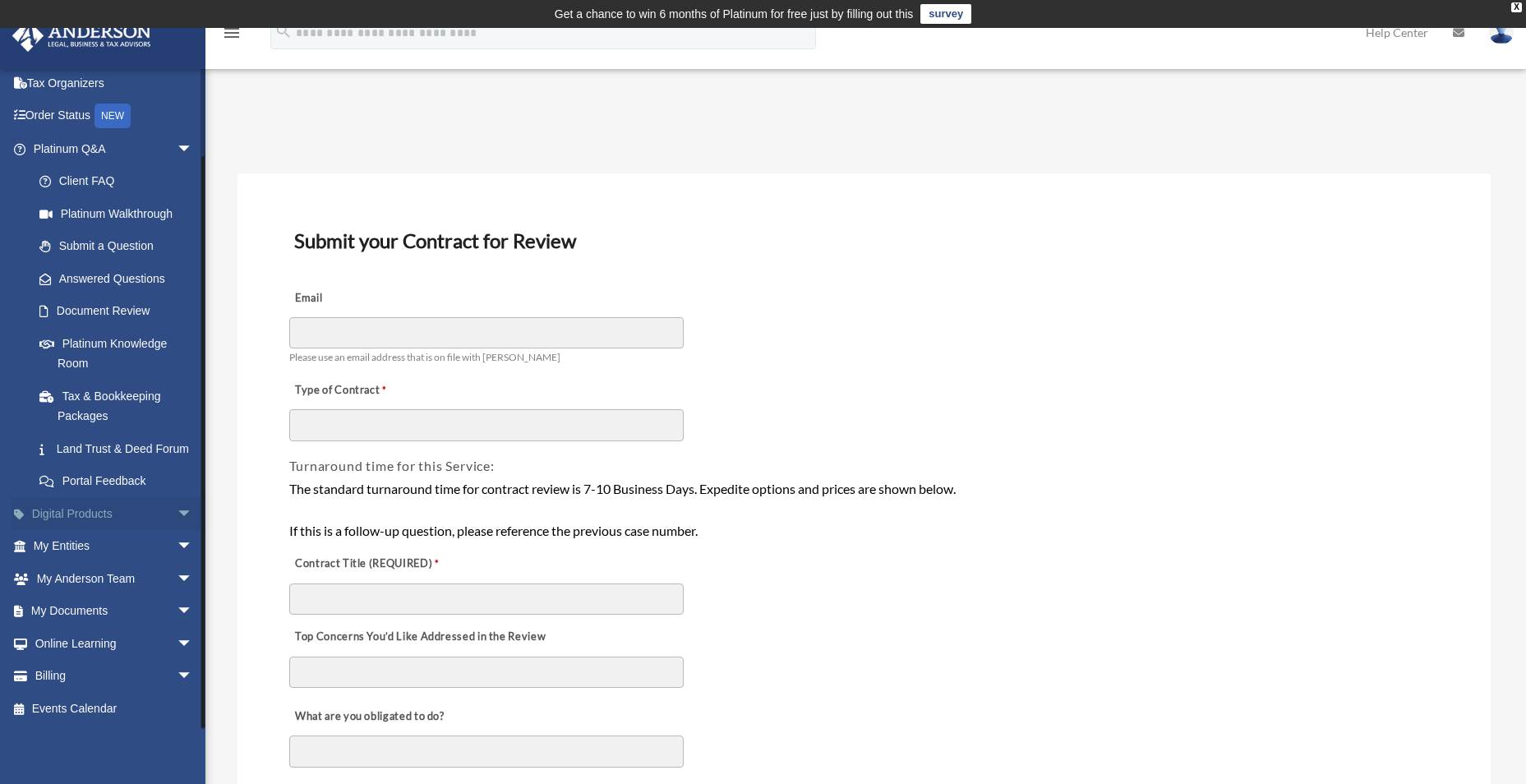
scroll to position [90, 0]
click at [74, 615] on link "My Documents arrow_drop_down" at bounding box center [115, 612] width 206 height 33
click at [177, 609] on span "arrow_drop_down" at bounding box center [193, 612] width 33 height 34
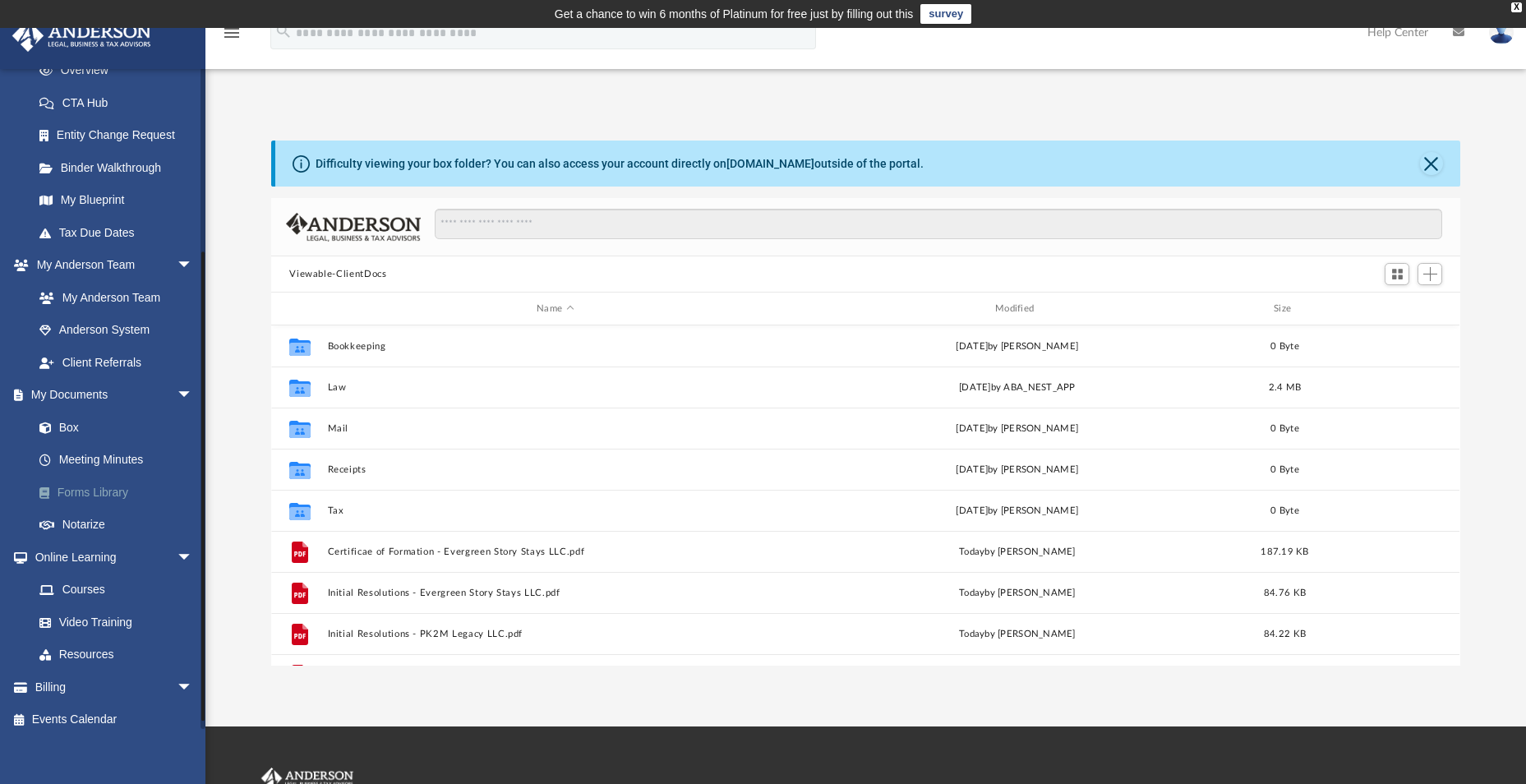
scroll to position [361, 1176]
click at [106, 498] on link "Forms Library" at bounding box center [120, 492] width 194 height 33
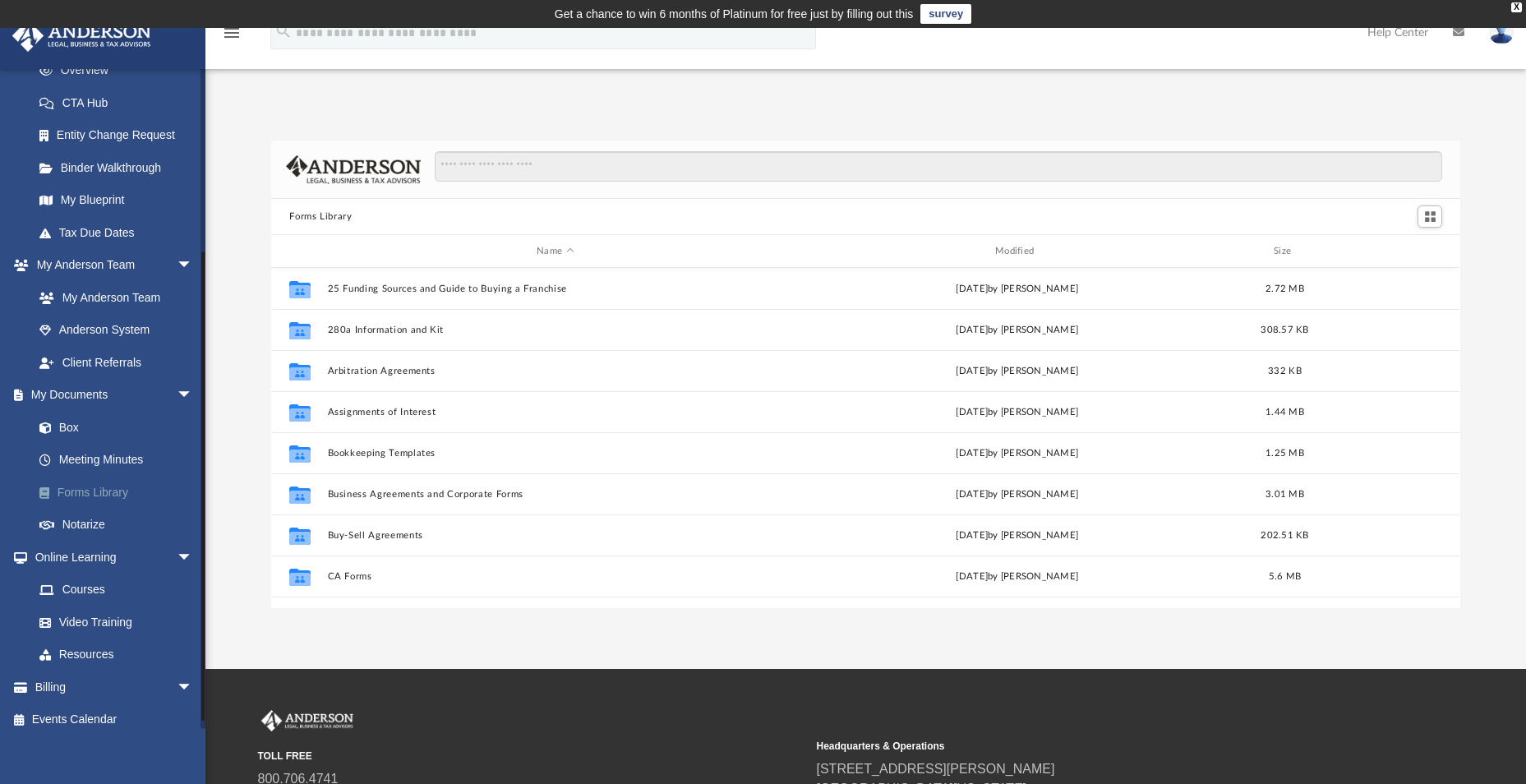
scroll to position [361, 1176]
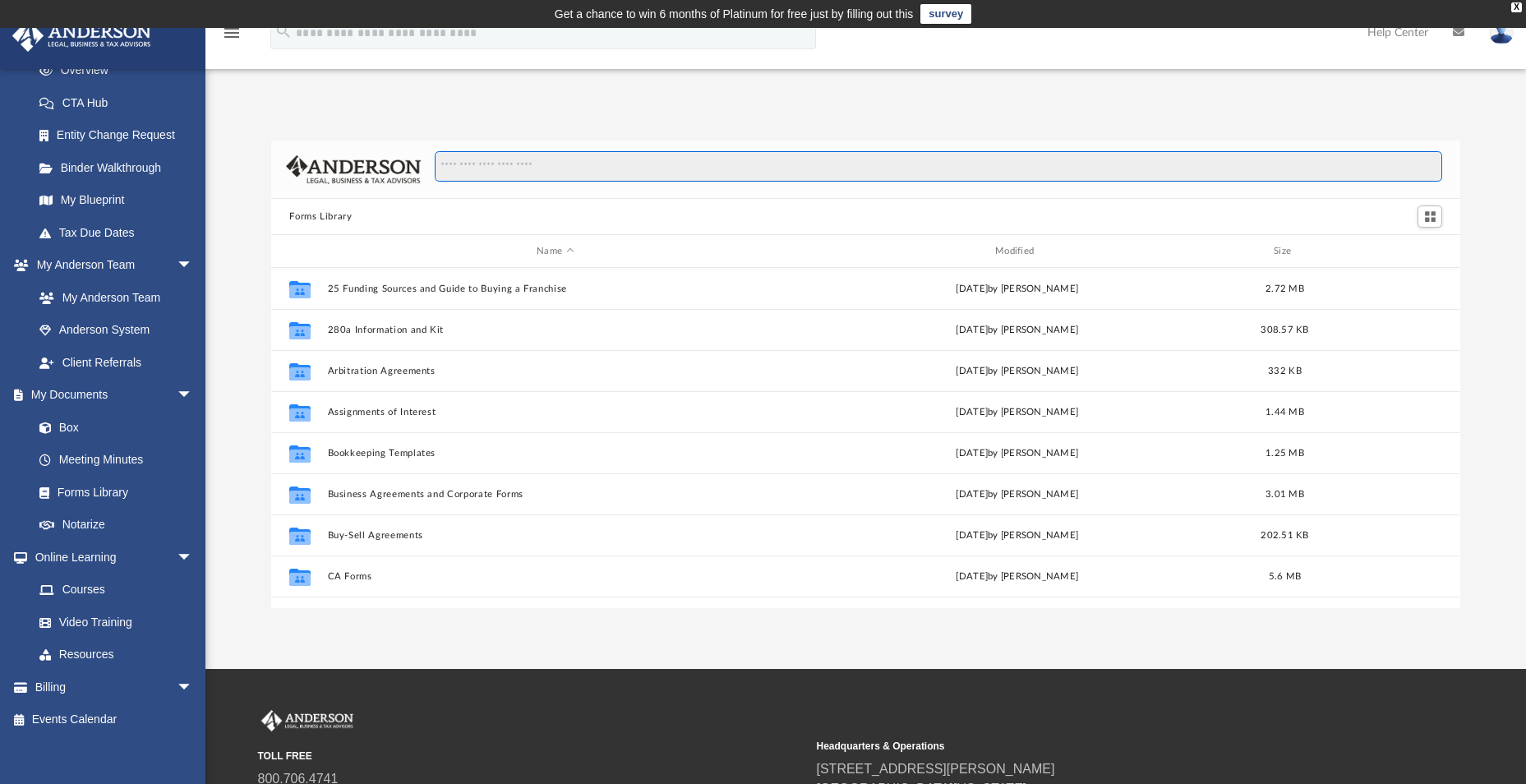
click at [571, 167] on input "Search files and folders" at bounding box center [938, 167] width 1008 height 31
type input "**********"
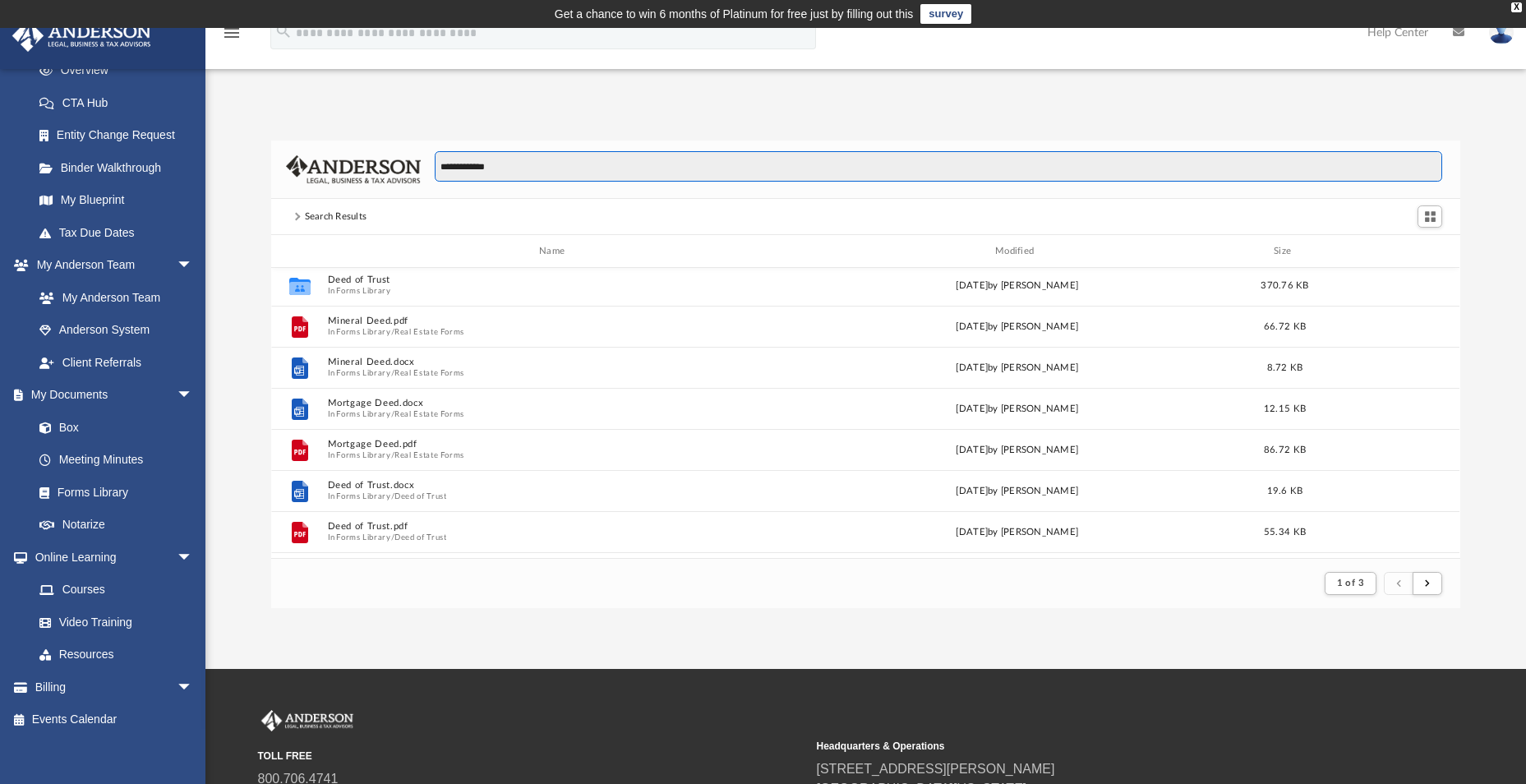
scroll to position [0, 0]
drag, startPoint x: 580, startPoint y: 170, endPoint x: 434, endPoint y: 168, distance: 146.0
click at [434, 168] on input "**********" at bounding box center [938, 167] width 1008 height 31
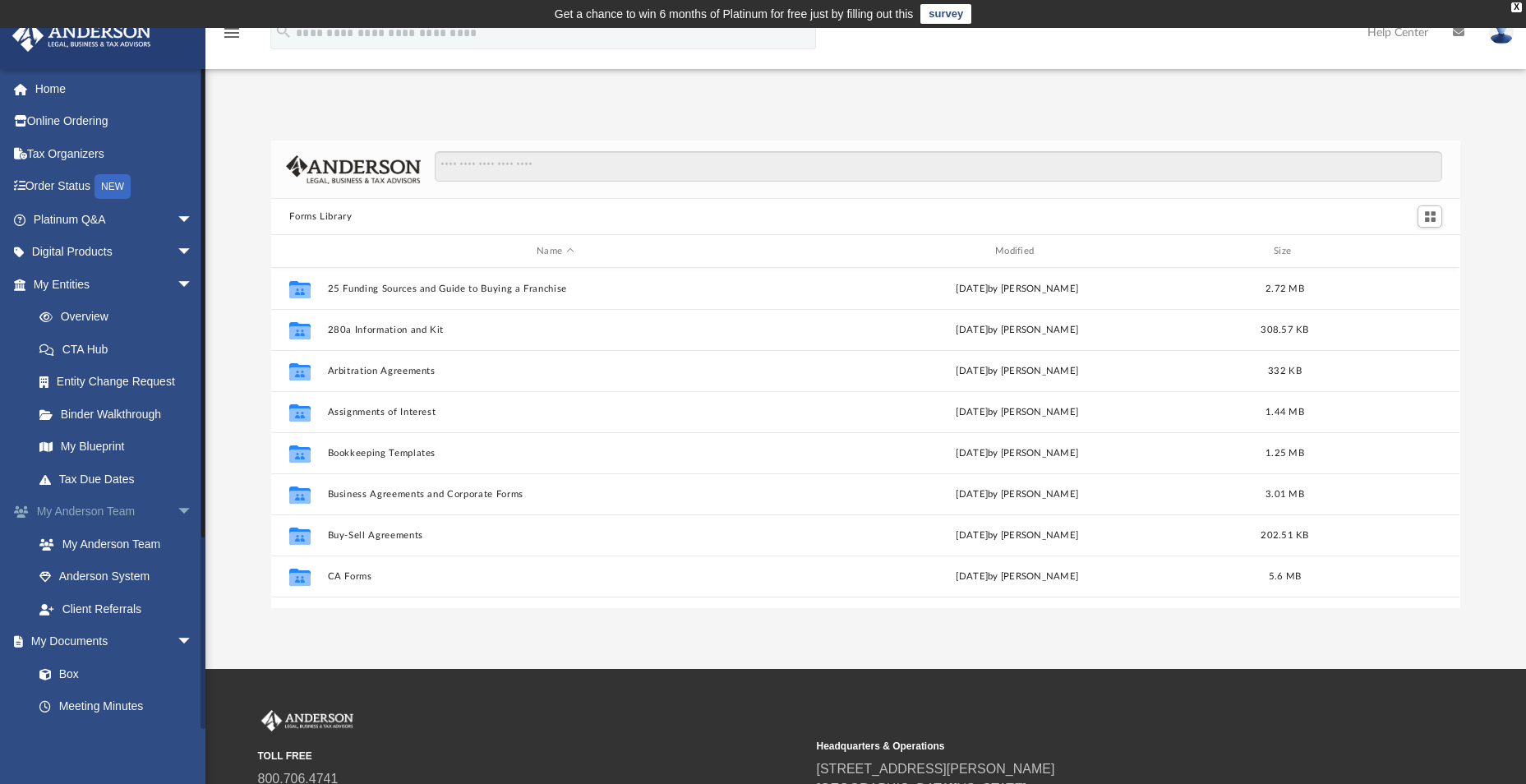
click at [177, 509] on span "arrow_drop_down" at bounding box center [193, 512] width 33 height 34
click at [83, 569] on link "Box" at bounding box center [120, 577] width 194 height 33
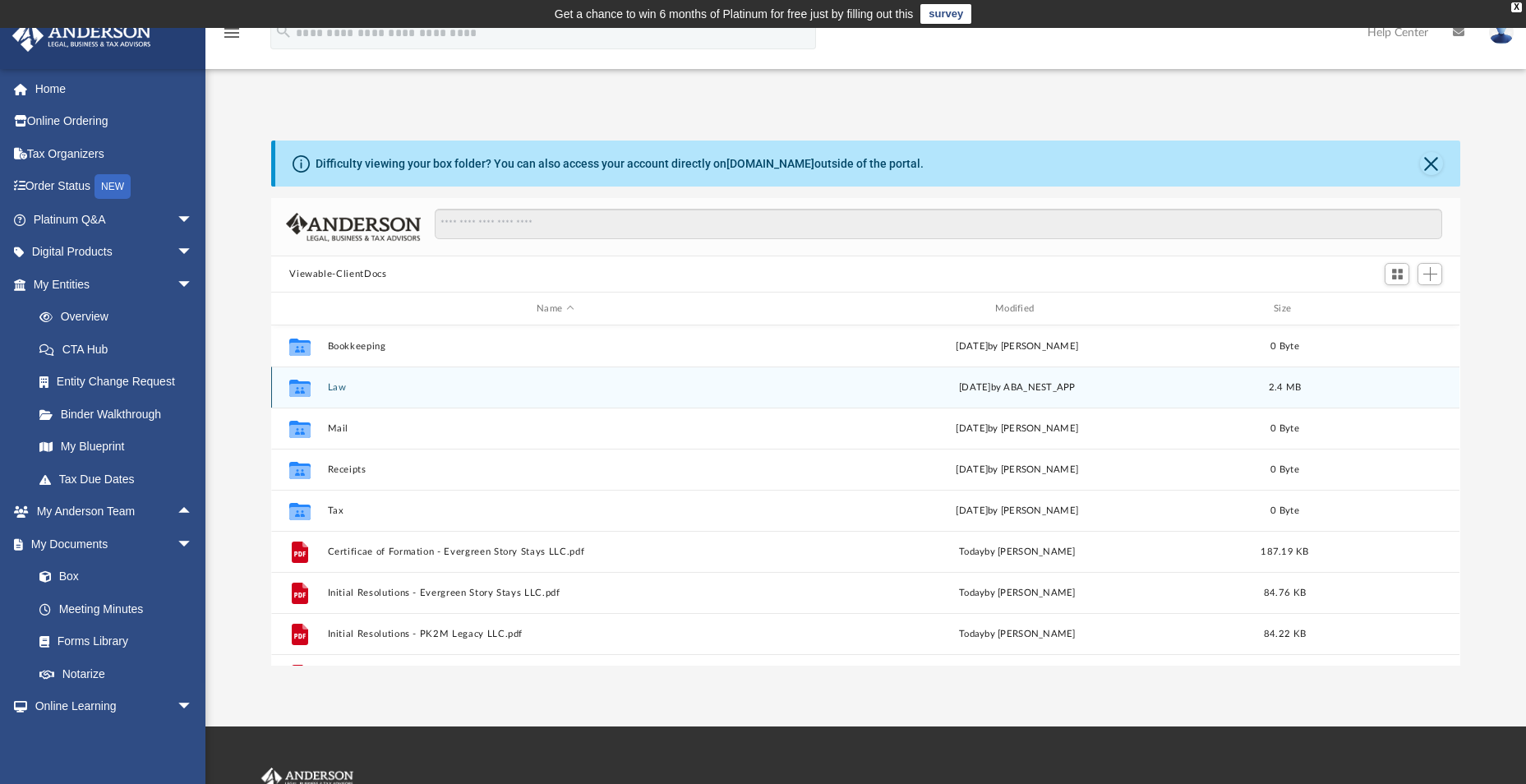
scroll to position [361, 1176]
click at [329, 392] on button "Law" at bounding box center [555, 388] width 455 height 11
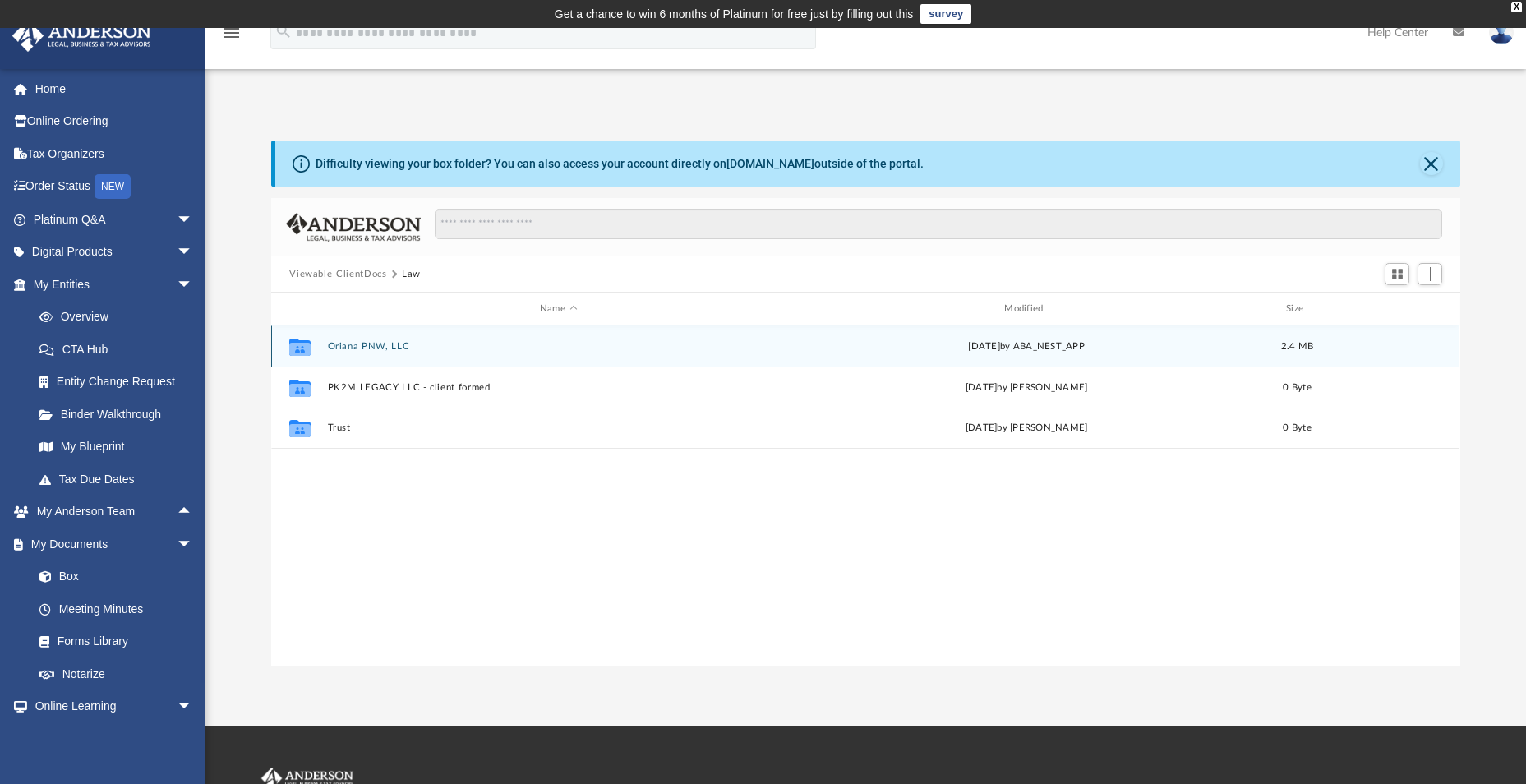
click at [361, 347] on button "Oriana PNW, LLC" at bounding box center [558, 347] width 461 height 11
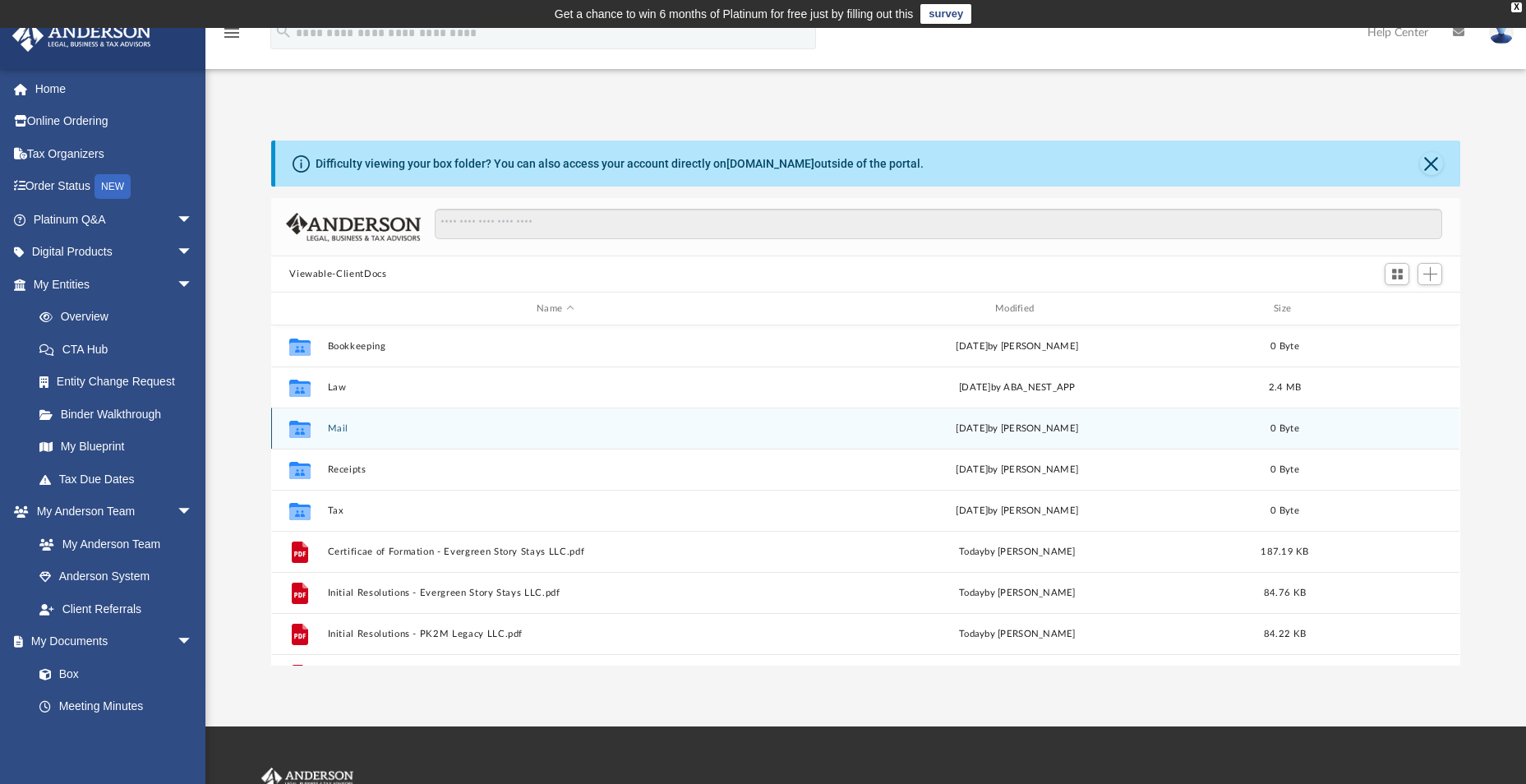
scroll to position [361, 1176]
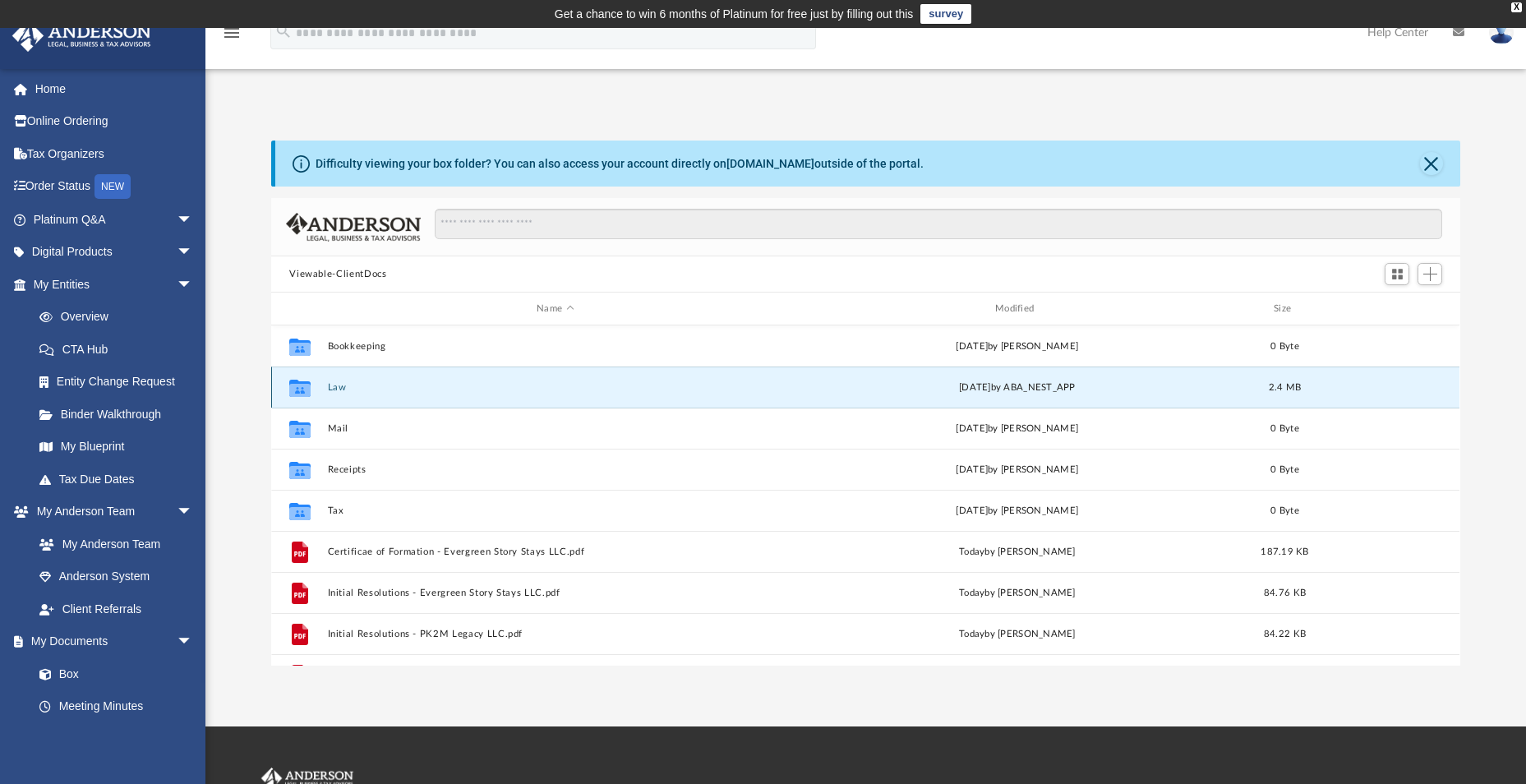
click at [350, 392] on button "Law" at bounding box center [555, 388] width 455 height 11
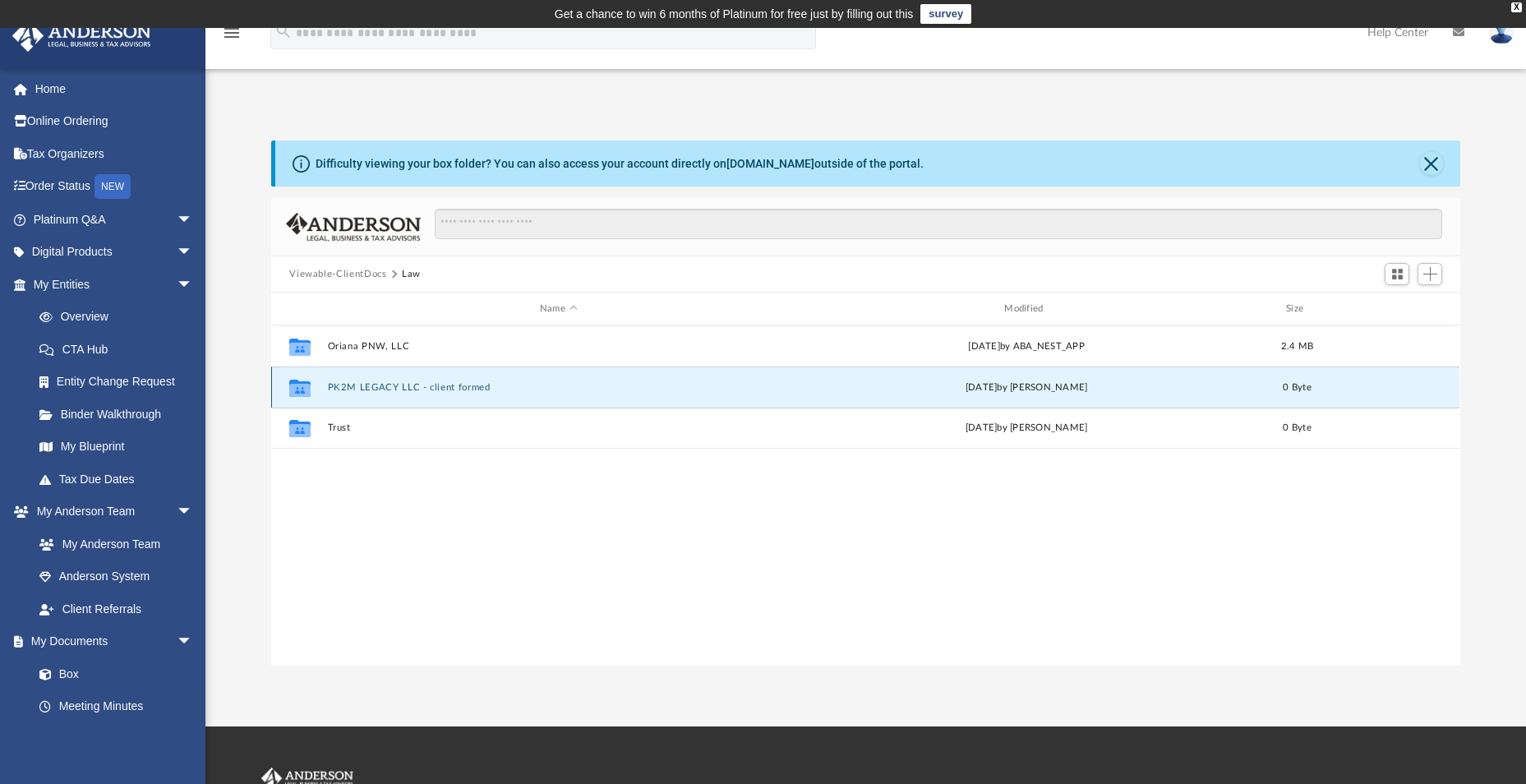
click at [340, 387] on button "PK2M LEGACY LLC - client formed" at bounding box center [558, 388] width 461 height 11
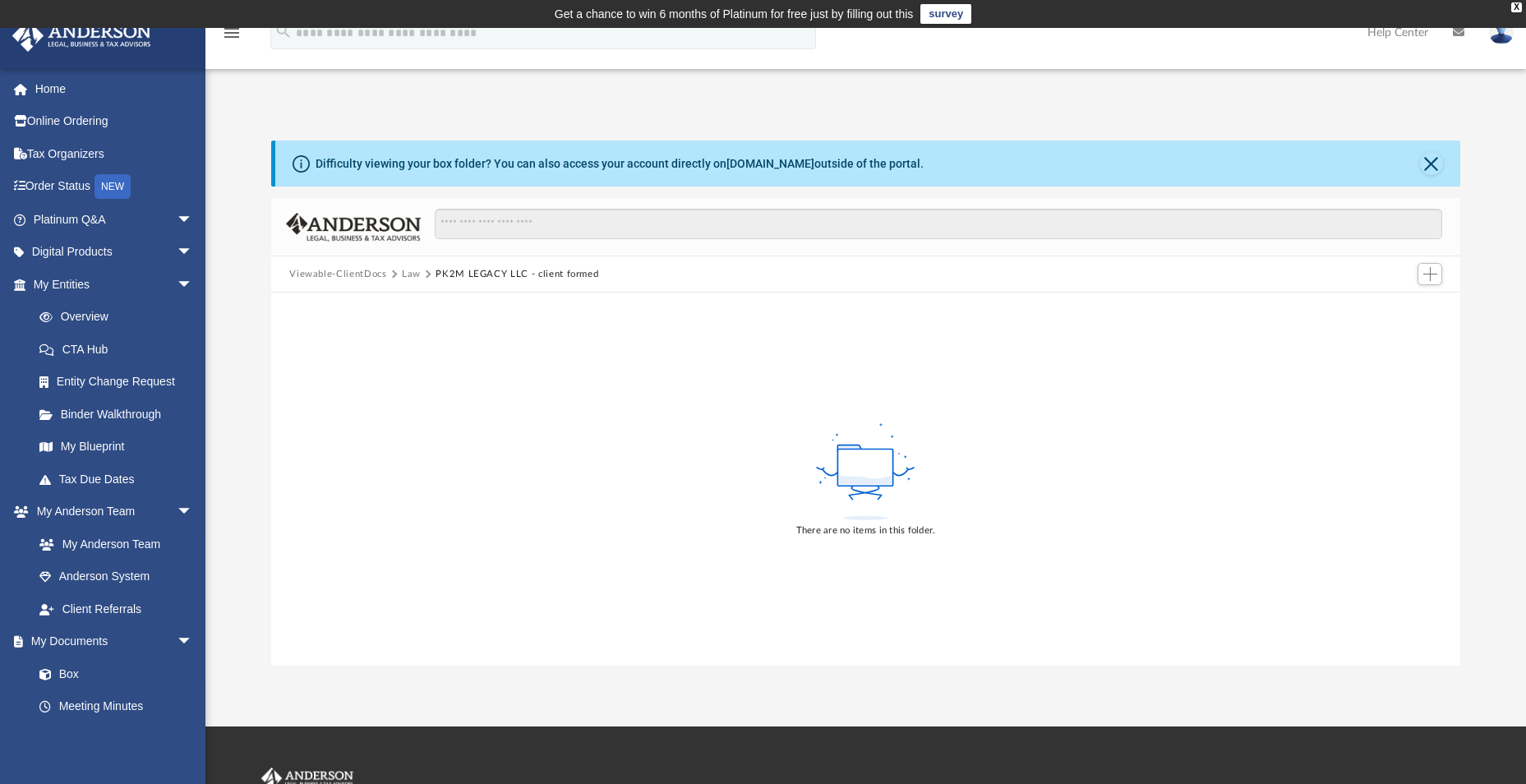
click at [408, 276] on button "Law" at bounding box center [411, 275] width 19 height 15
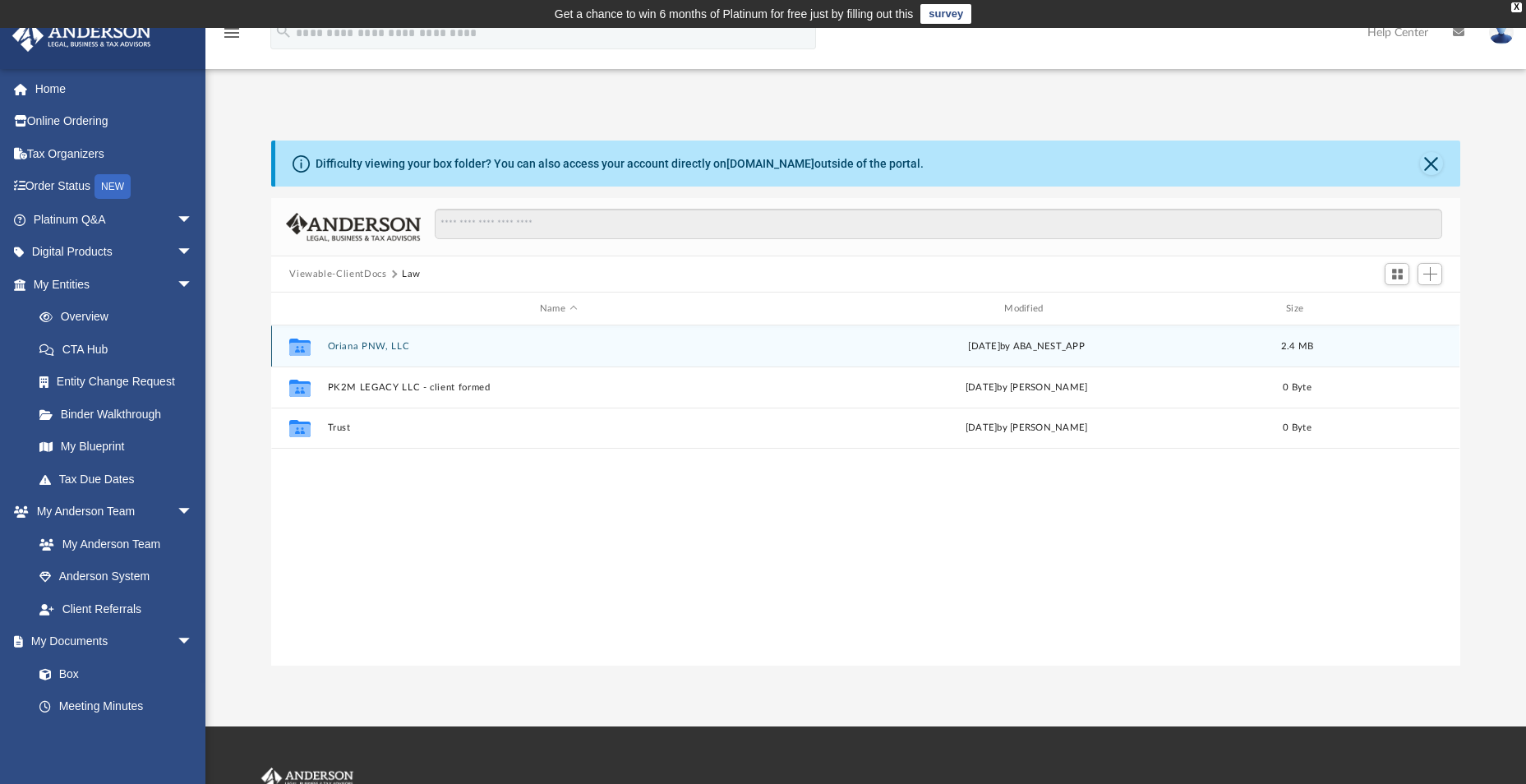
click at [367, 350] on button "Oriana PNW, LLC" at bounding box center [558, 347] width 461 height 11
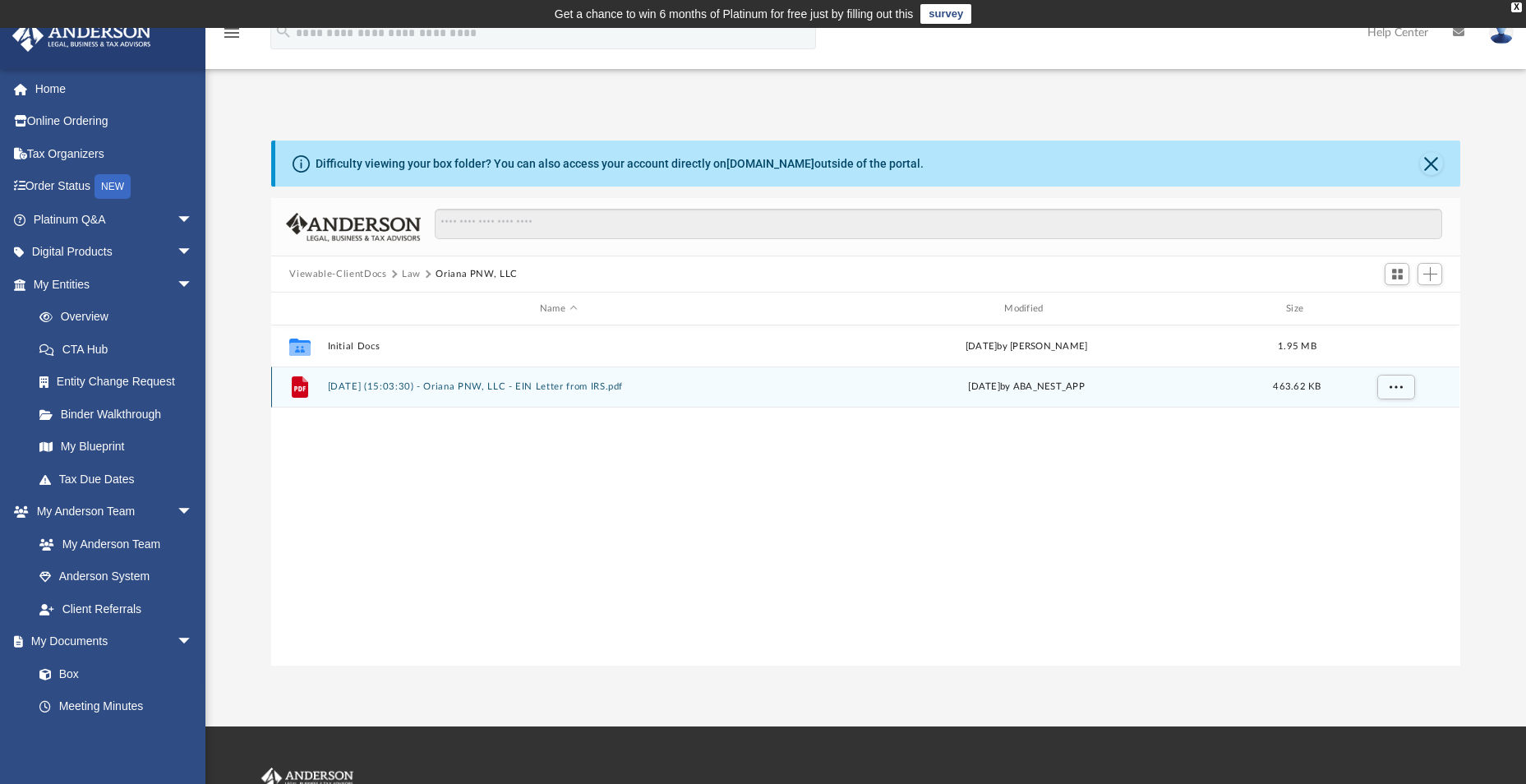
click at [378, 382] on button "2025.09.15 (15:03:30) - Oriana PNW, LLC - EIN Letter from IRS.pdf" at bounding box center [558, 387] width 461 height 11
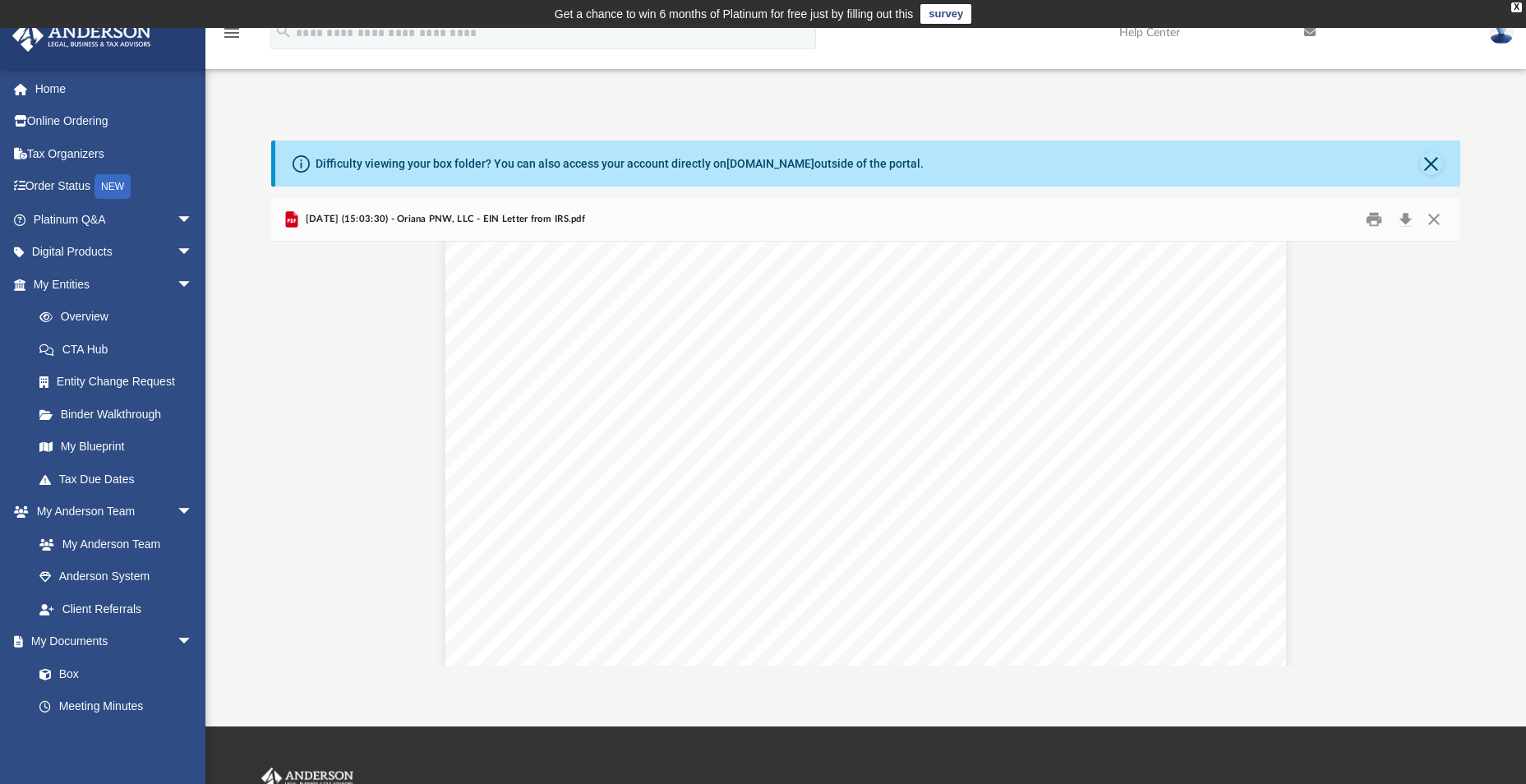
scroll to position [0, 0]
